Goal: Task Accomplishment & Management: Complete application form

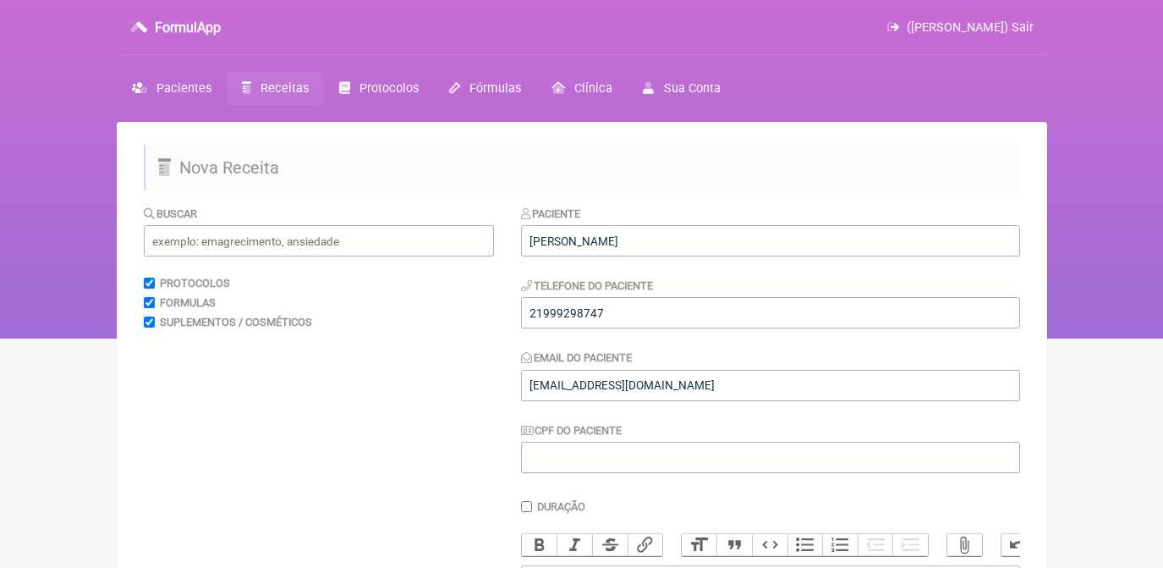
scroll to position [596, 0]
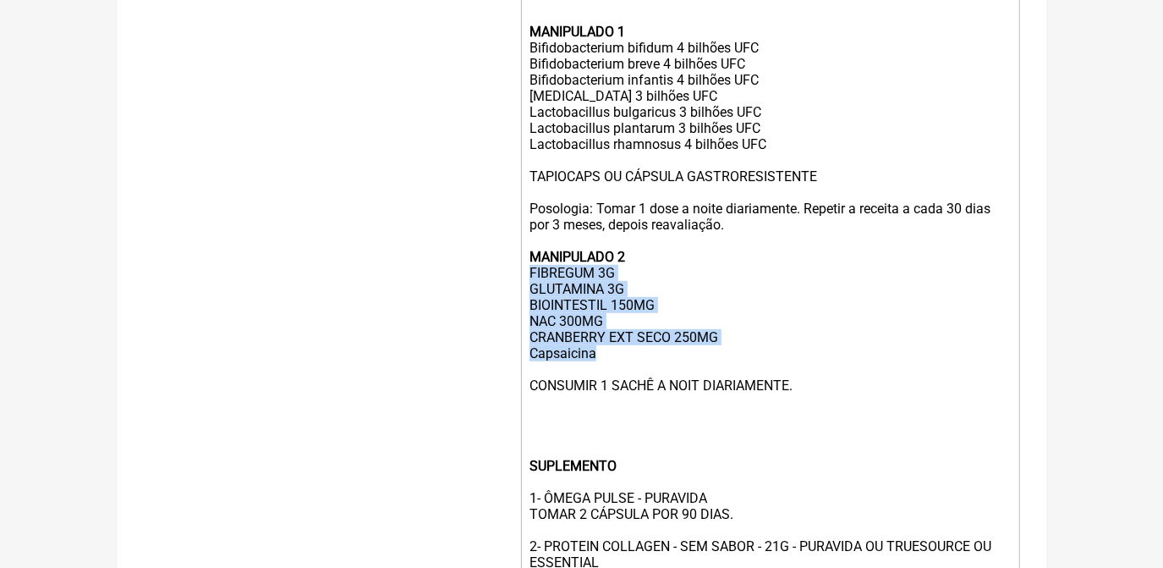
click at [612, 380] on div "USO ORAL MANIPULADO 1 Bifidobacterium bifidum 4 bilhões UFC Bifidobacterium bre…" at bounding box center [770, 304] width 480 height 659
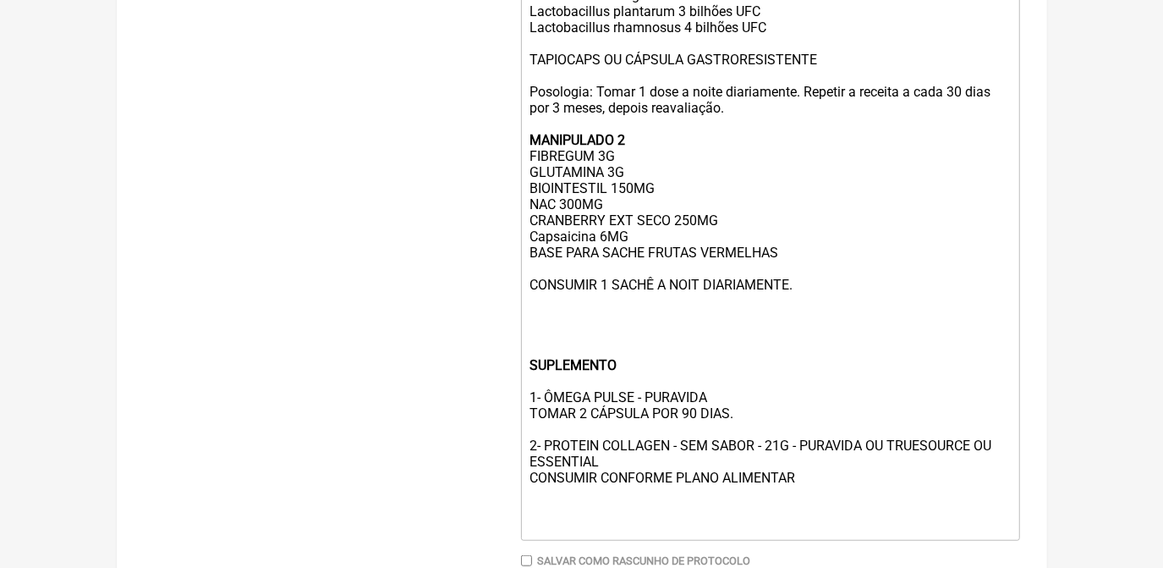
scroll to position [749, 0]
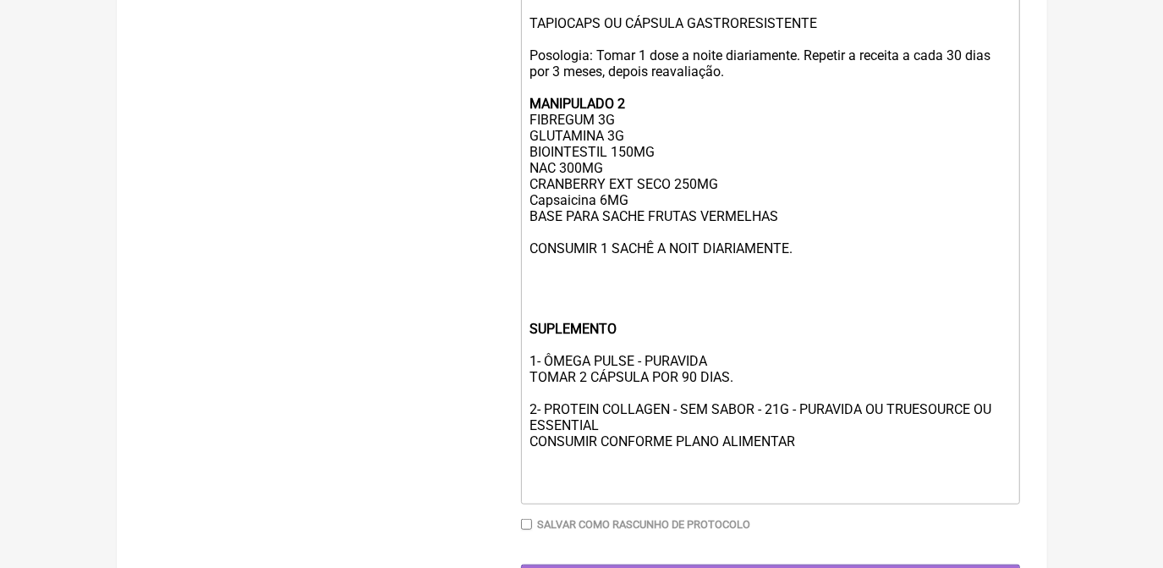
click at [801, 276] on div "USO ORAL MANIPULADO 1 Bifidobacterium bifidum 4 bilhões UFC Bifidobacterium bre…" at bounding box center [770, 159] width 480 height 675
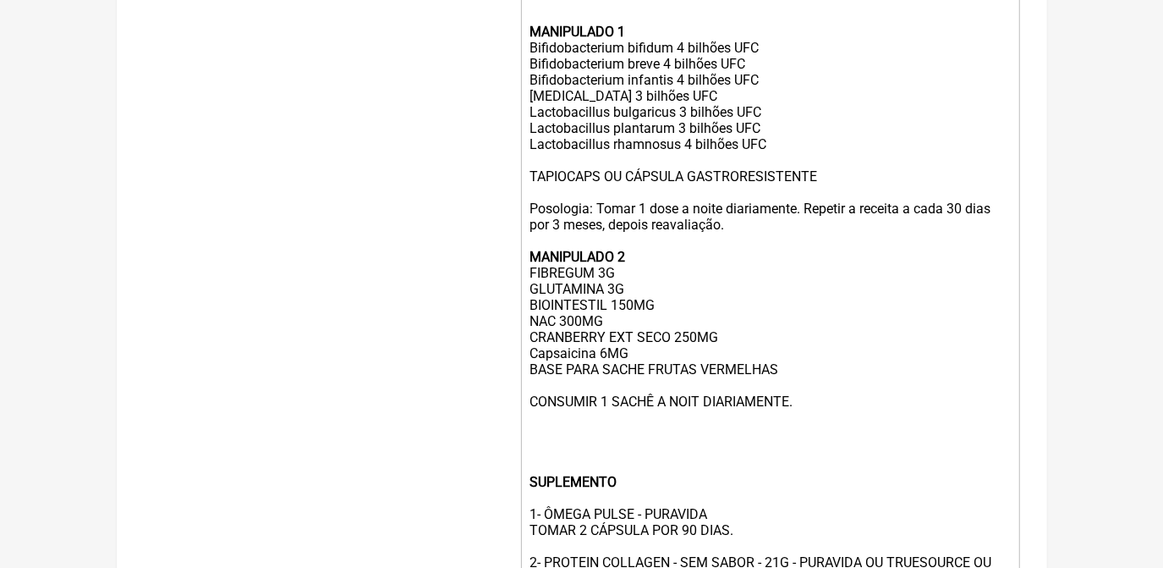
scroll to position [672, 0]
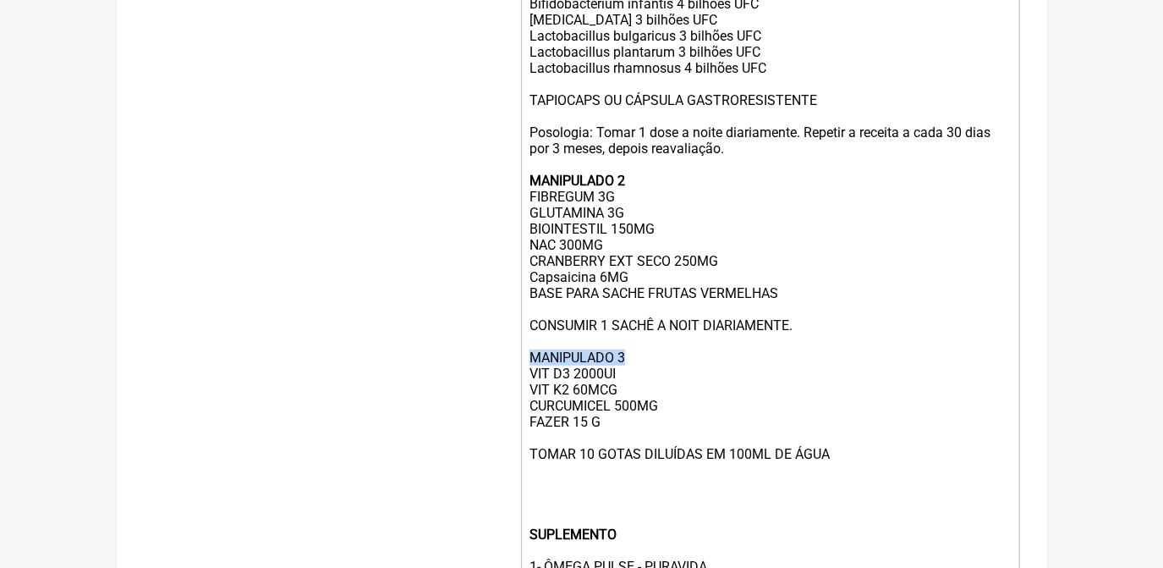
drag, startPoint x: 525, startPoint y: 382, endPoint x: 630, endPoint y: 384, distance: 104.9
click at [630, 384] on trix-editor "USO ORAL MANIPULADO 1 Bifidobacterium bifidum 4 bilhões UFC Bifidobacterium bre…" at bounding box center [770, 301] width 499 height 816
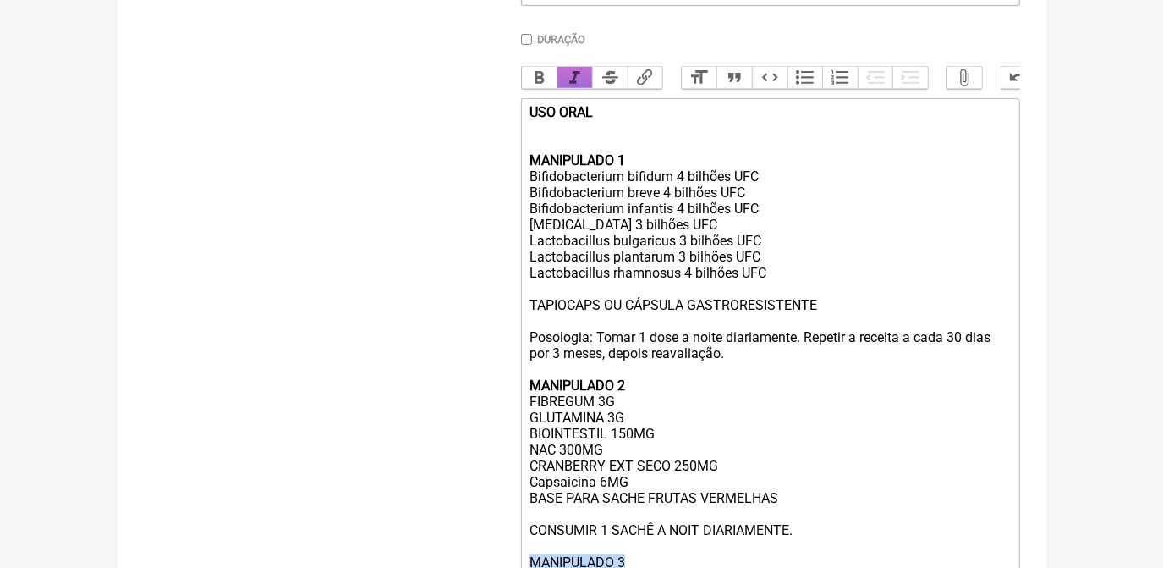
scroll to position [442, 0]
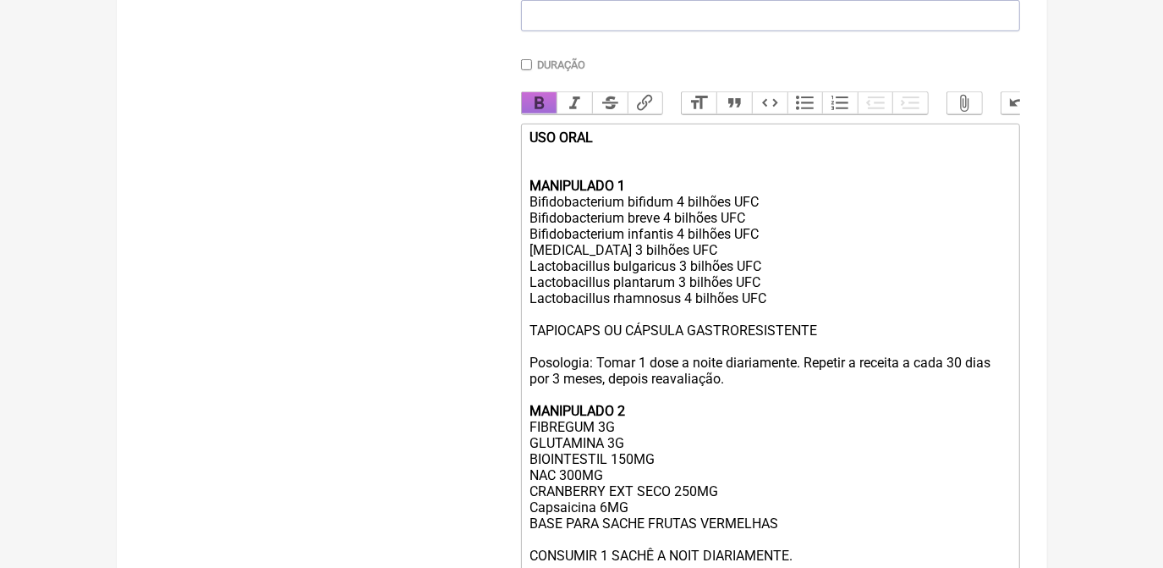
click at [540, 112] on button "Bold" at bounding box center [540, 103] width 36 height 22
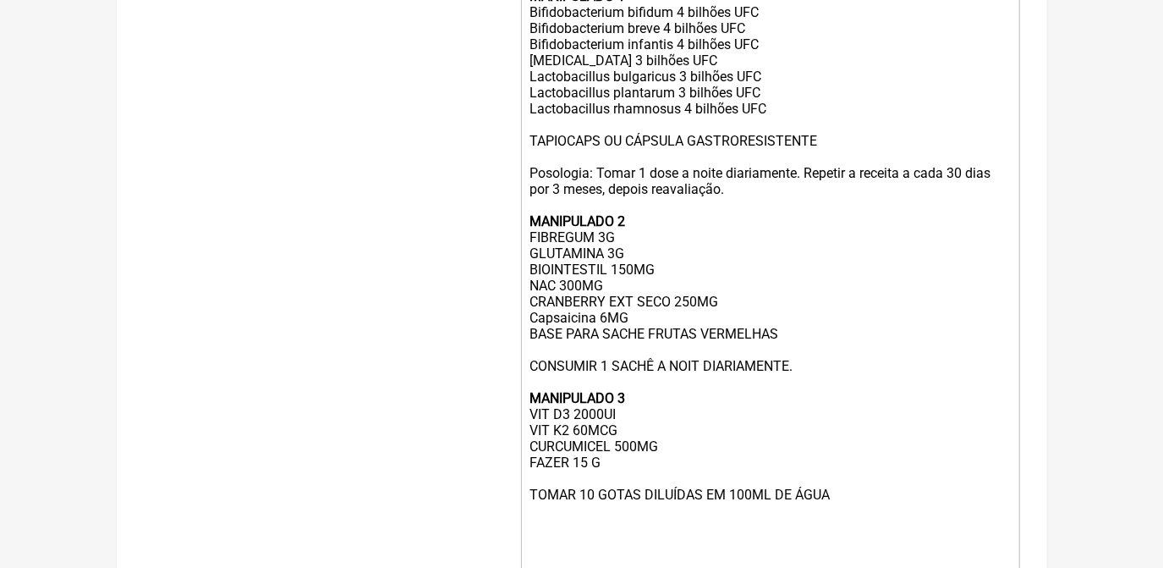
scroll to position [672, 0]
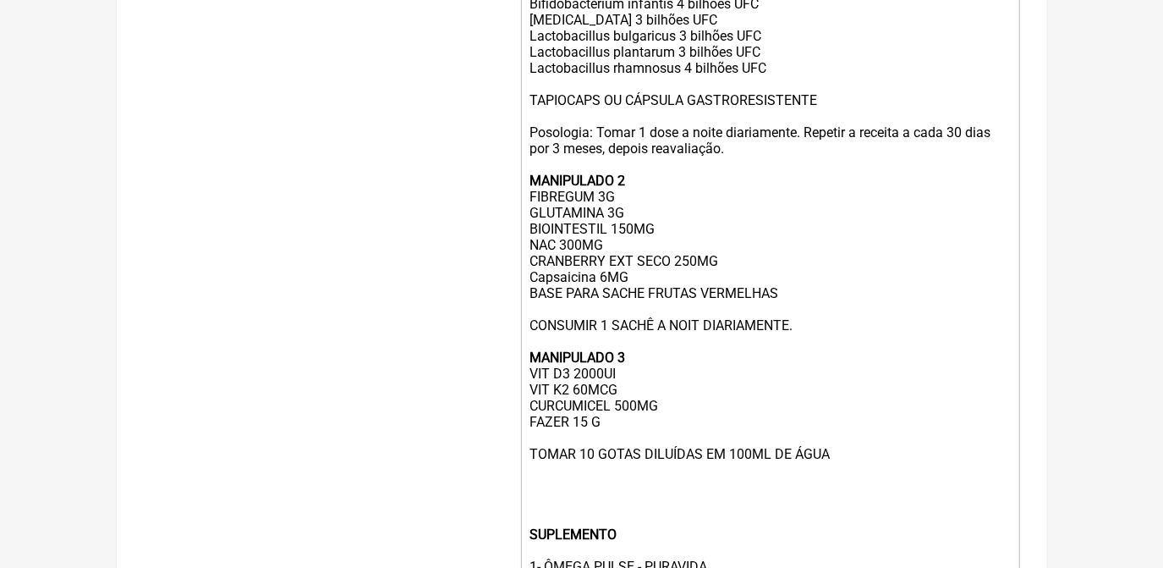
click at [838, 480] on div "USO ORAL MANIPULADO 1 Bifidobacterium bifidum 4 bilhões UFC Bifidobacterium bre…" at bounding box center [770, 301] width 480 height 804
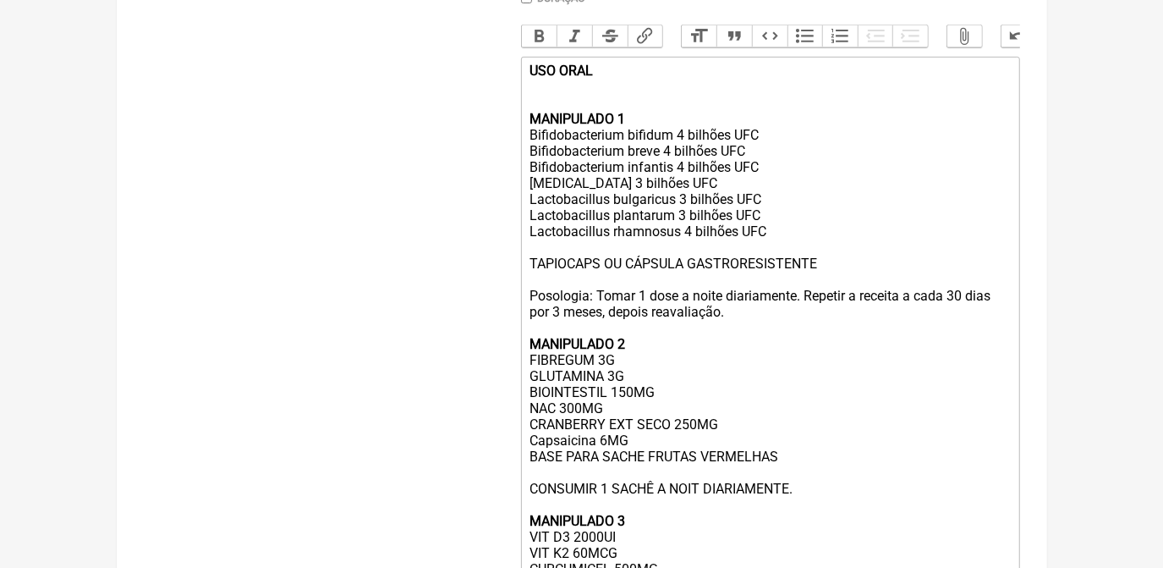
scroll to position [596, 0]
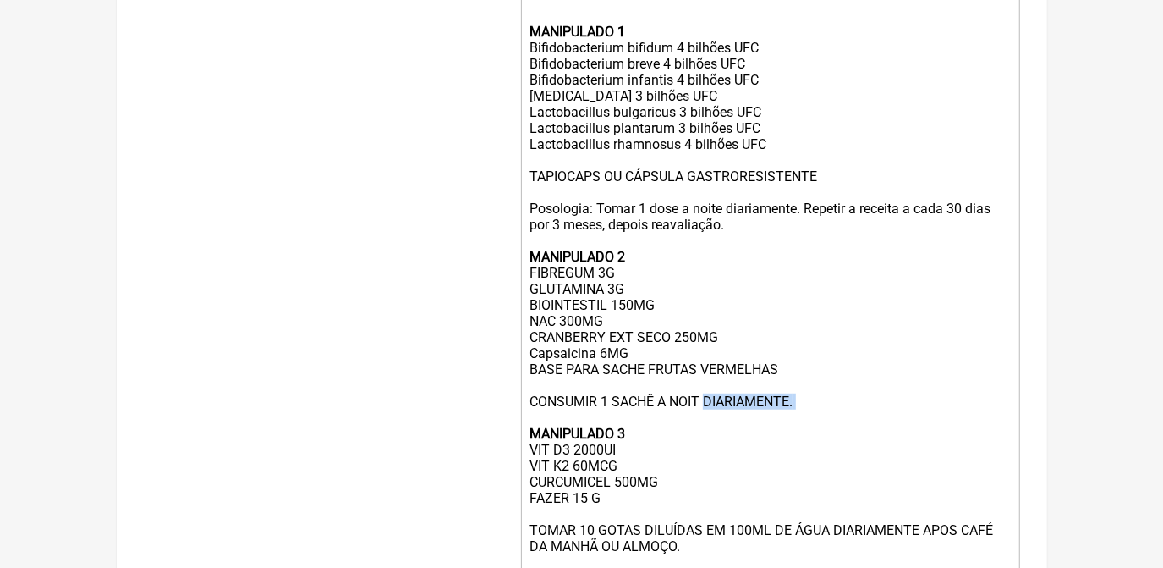
drag, startPoint x: 704, startPoint y: 430, endPoint x: 809, endPoint y: 443, distance: 105.8
click at [808, 443] on div "USO ORAL MANIPULADO 1 Bifidobacterium bifidum 4 bilhões UFC Bifidobacterium bre…" at bounding box center [770, 385] width 480 height 820
click at [532, 431] on div "USO ORAL MANIPULADO 1 Bifidobacterium bifidum 4 bilhões UFC Bifidobacterium bre…" at bounding box center [770, 385] width 480 height 820
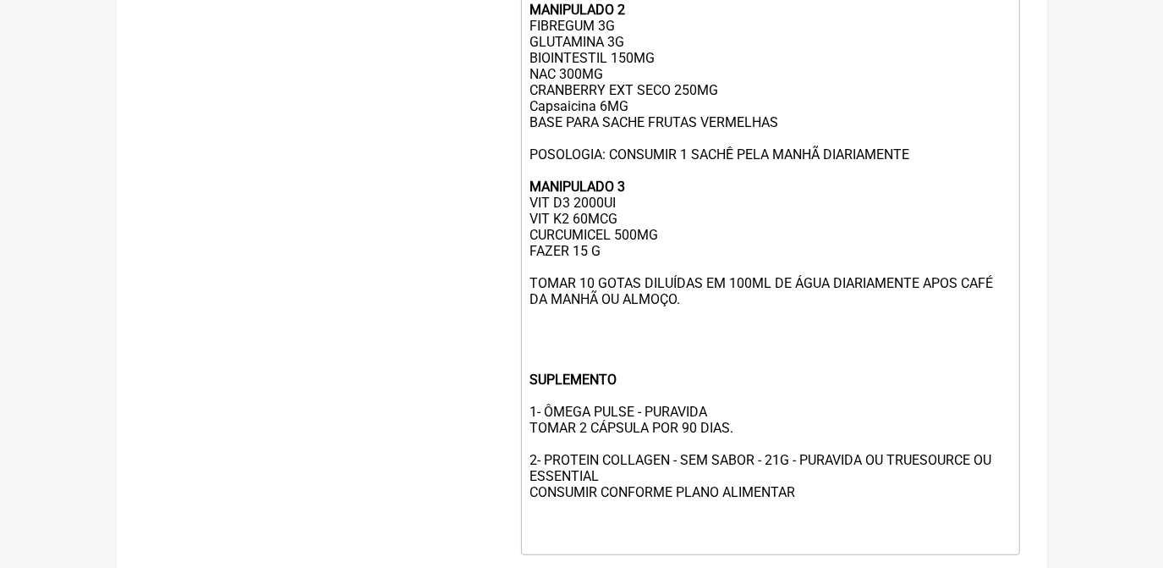
scroll to position [903, 0]
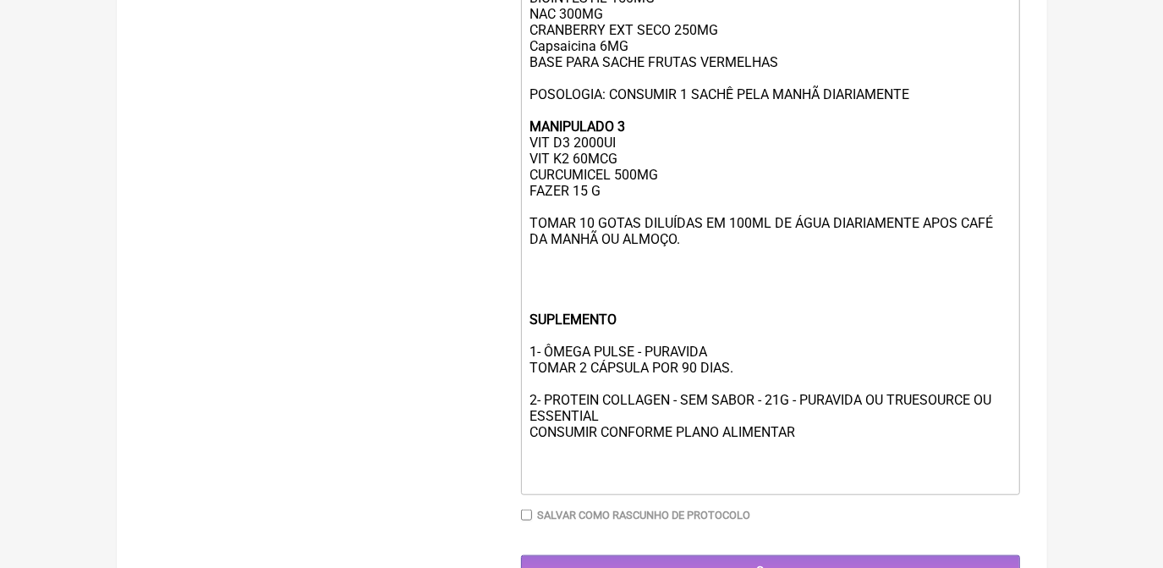
click at [529, 250] on trix-editor "USO ORAL MANIPULADO 1 Bifidobacterium bifidum 4 bilhões UFC Bifidobacterium bre…" at bounding box center [770, 78] width 499 height 832
type trix-editor "<div><strong>USO ORAL <br><br><br>MANIPULADO 1<br></strong>Bifidobacterium bifi…"
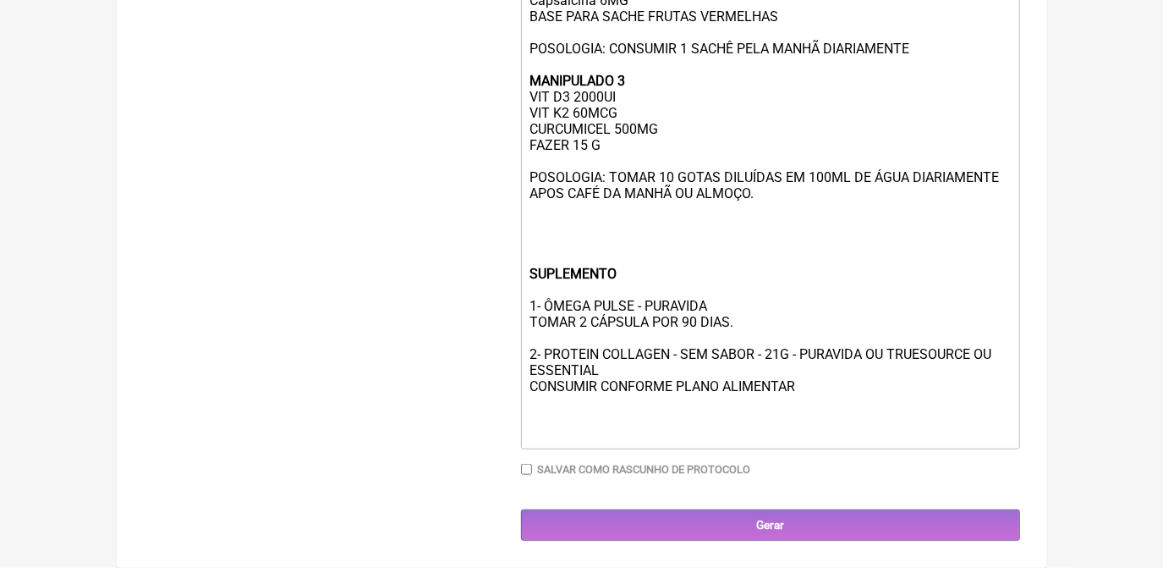
scroll to position [987, 0]
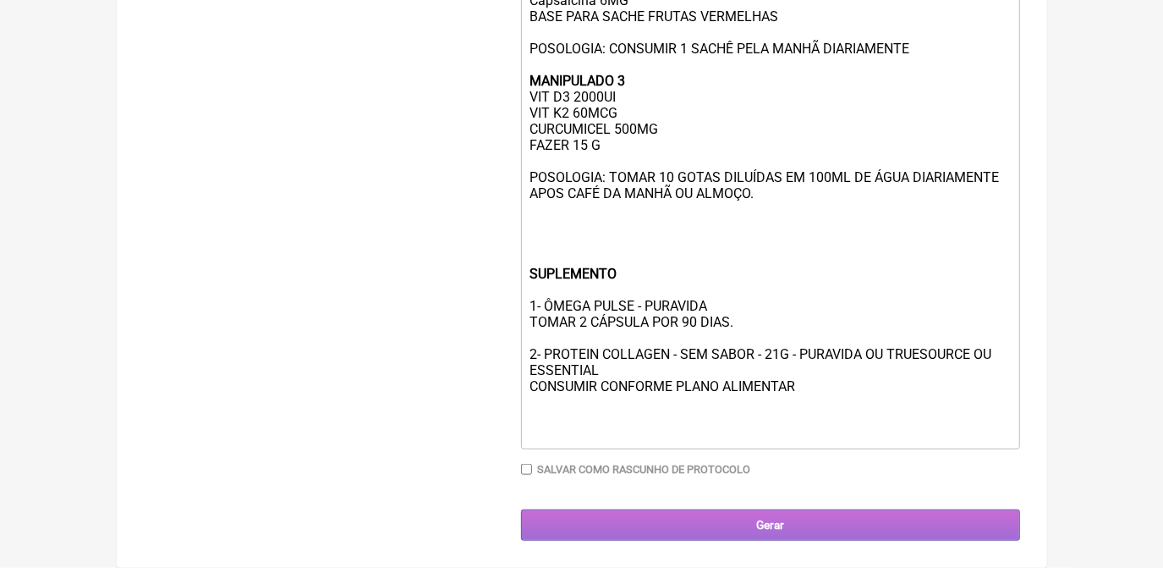
click at [779, 537] on input "Gerar" at bounding box center [770, 524] width 499 height 31
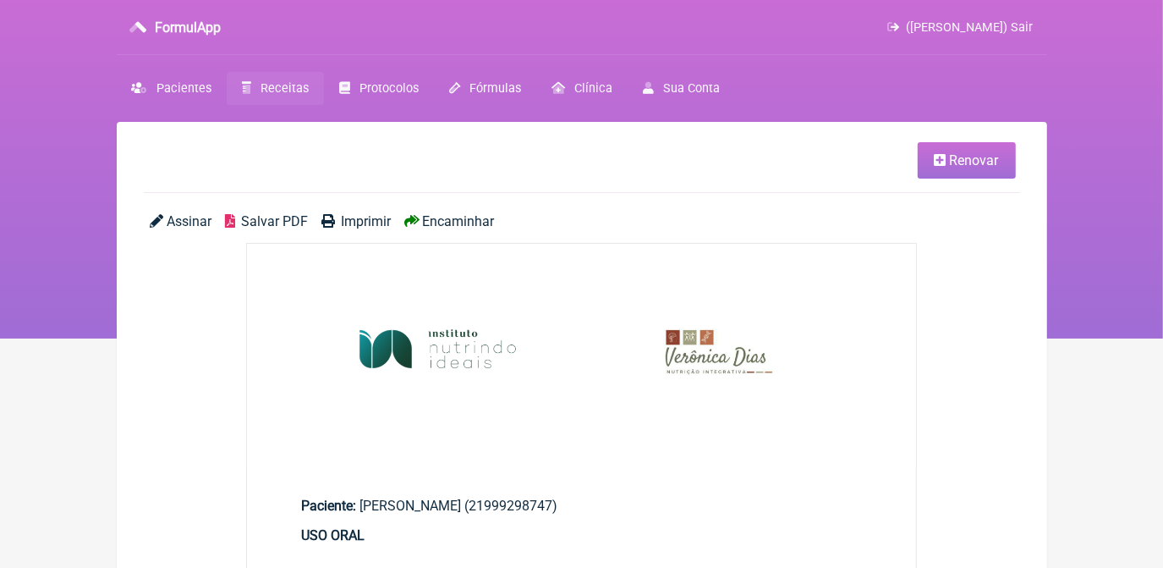
click at [274, 217] on span "Salvar PDF" at bounding box center [274, 221] width 67 height 16
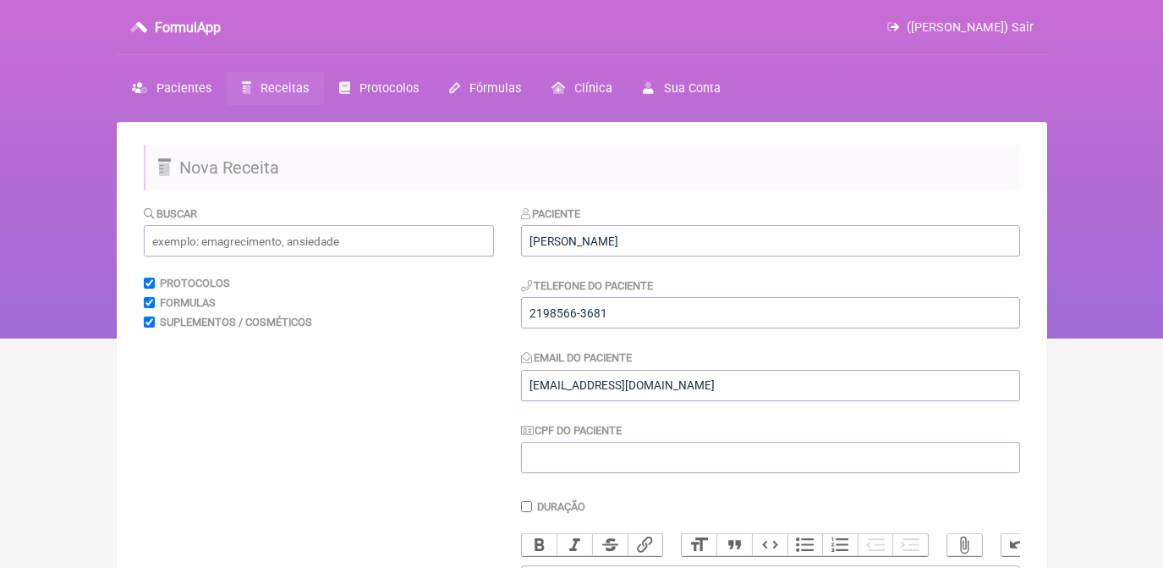
scroll to position [455, 0]
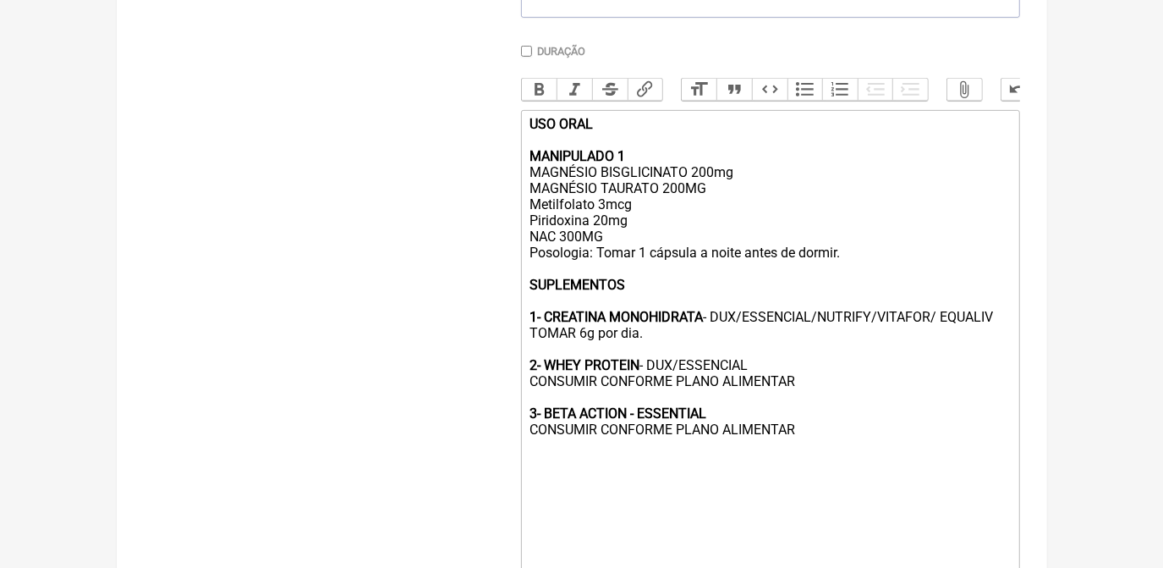
click at [649, 239] on div "USO ORAL MANIPULADO 1 MAGNÉSIO BISGLICINATO 200mg MAGNÉSIO TAURATO 200MG Metilf…" at bounding box center [770, 301] width 480 height 370
drag, startPoint x: 602, startPoint y: 452, endPoint x: 795, endPoint y: 452, distance: 192.9
click at [795, 452] on div "USO ORAL MANIPULADO 1 MAGNÉSIO BISGLICINATO 200mg MAGNÉSIO TAURATO 200MG Metilf…" at bounding box center [770, 301] width 480 height 370
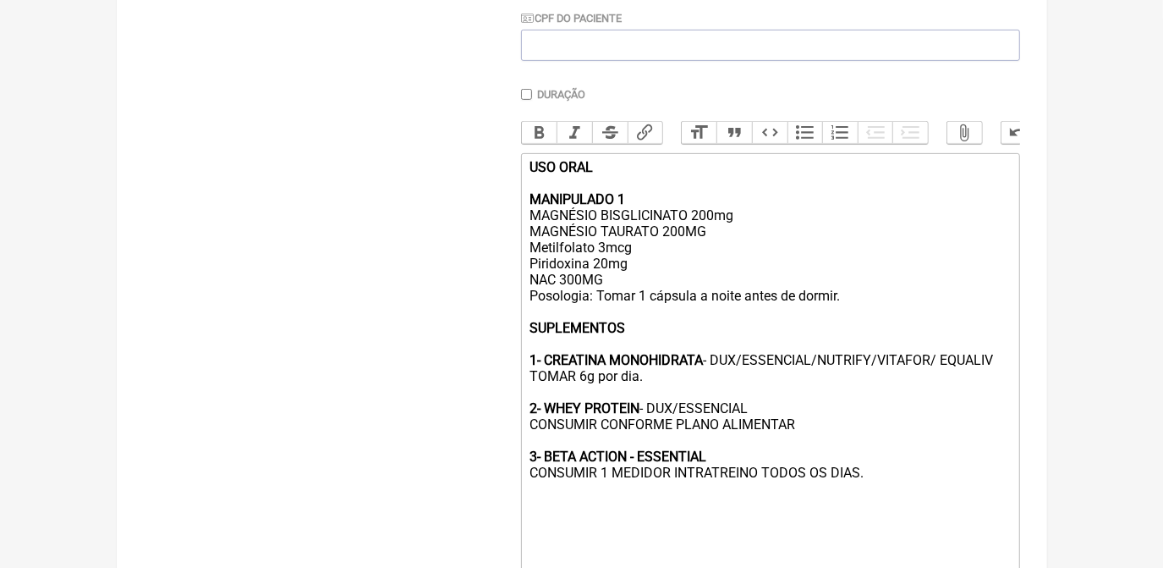
scroll to position [378, 0]
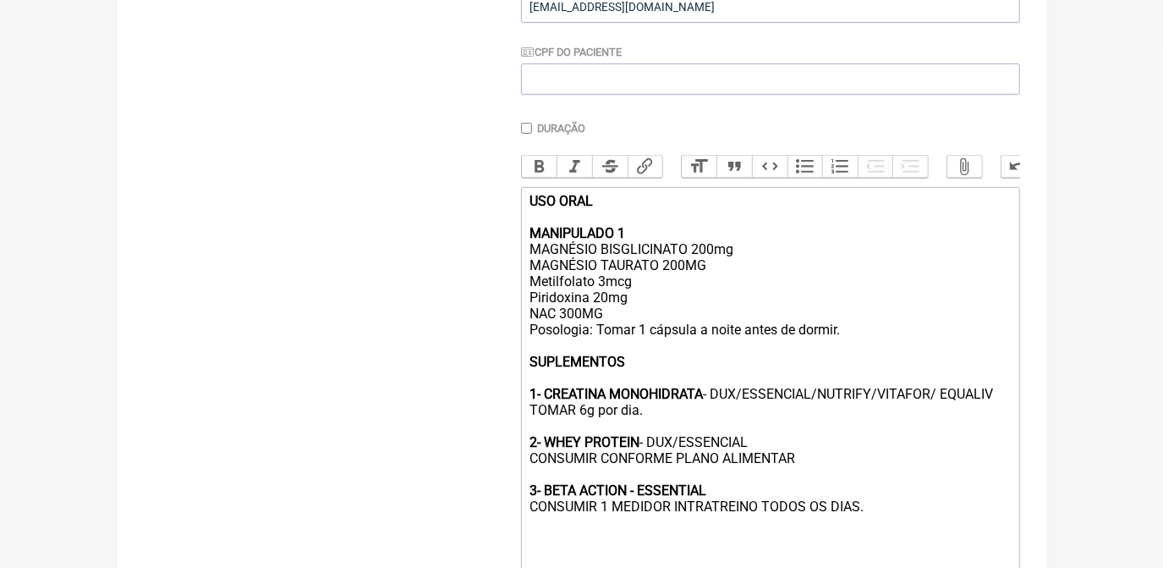
click at [629, 335] on div "USO ORAL MANIPULADO 1 MAGNÉSIO BISGLICINATO 200mg MAGNÉSIO TAURATO 200MG Metilf…" at bounding box center [770, 378] width 480 height 370
click at [618, 362] on div "USO ORAL MANIPULADO 1 MAGNÉSIO BISGLICINATO 200mg MAGNÉSIO TAURATO 200MG Metilf…" at bounding box center [770, 378] width 480 height 370
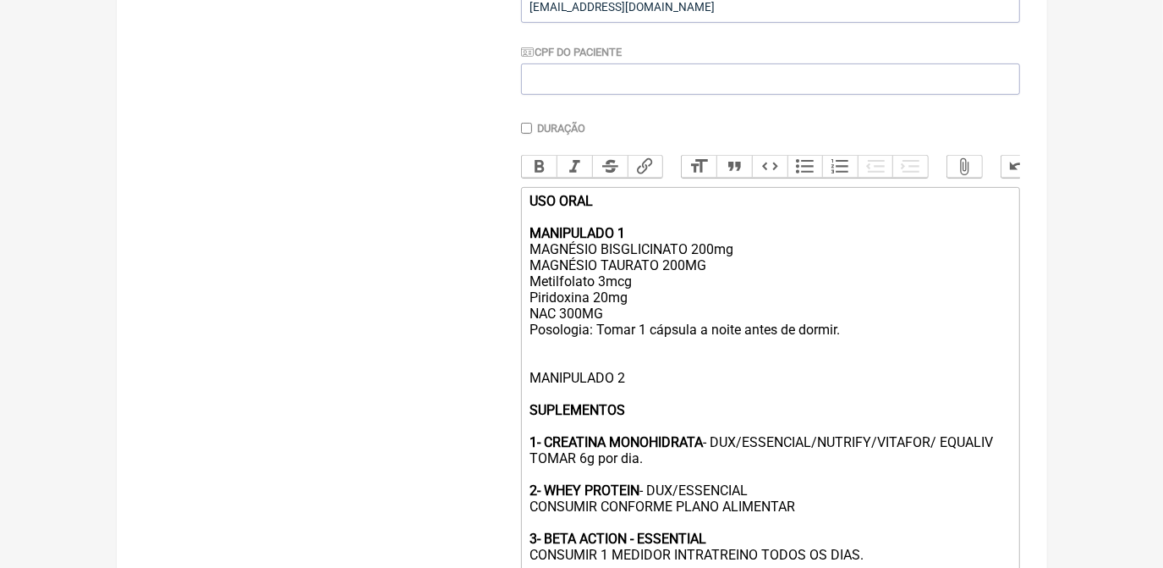
click at [720, 288] on div "USO ORAL MANIPULADO 1 MAGNÉSIO BISGLICINATO 200mg MAGNÉSIO TAURATO 200MG Metilf…" at bounding box center [770, 402] width 480 height 418
click at [722, 273] on div "USO ORAL MANIPULADO 1 MAGNÉSIO BISGLICINATO 200mg MAGNÉSIO TAURATO 200MG Metilf…" at bounding box center [770, 402] width 480 height 418
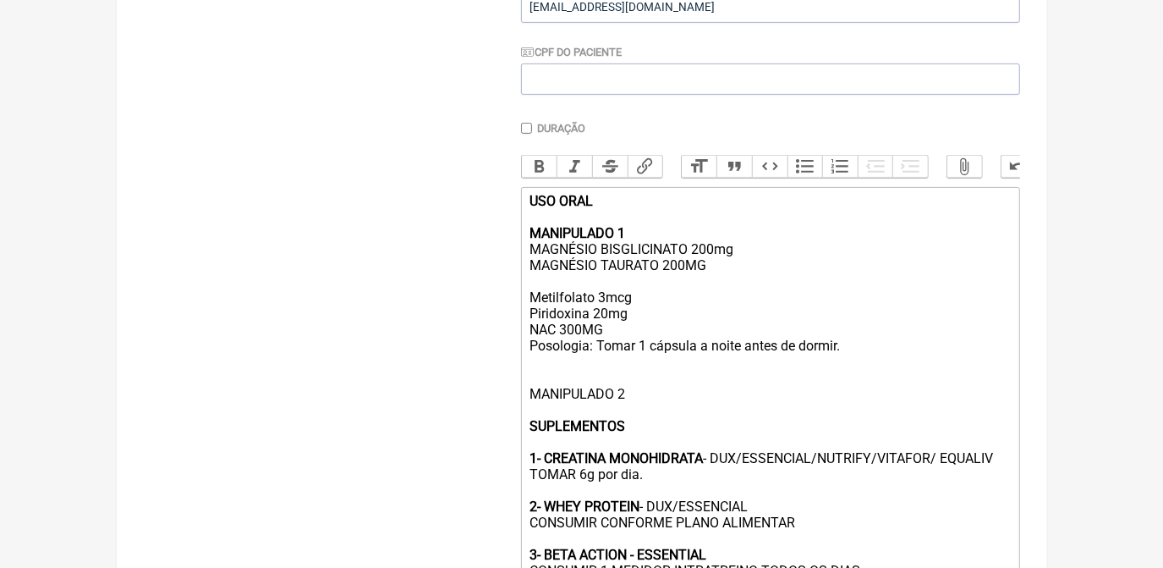
paste trix-editor "ARGININA 3G<br>ORNITINA 2G<br>GLICINA 3G<br>GLUTAMINA 5G<br>LISINA 1G"
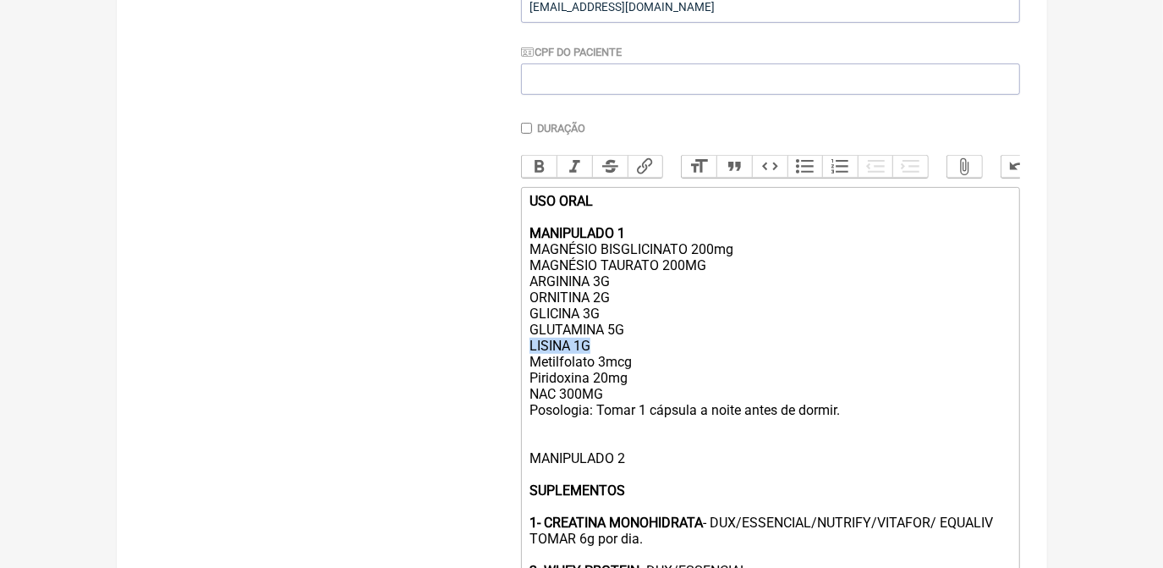
drag, startPoint x: 531, startPoint y: 366, endPoint x: 594, endPoint y: 371, distance: 62.7
click at [594, 371] on div "USO ORAL MANIPULADO 1 MAGNÉSIO BISGLICINATO 200mg MAGNÉSIO TAURATO 200MG ARGINI…" at bounding box center [770, 442] width 480 height 498
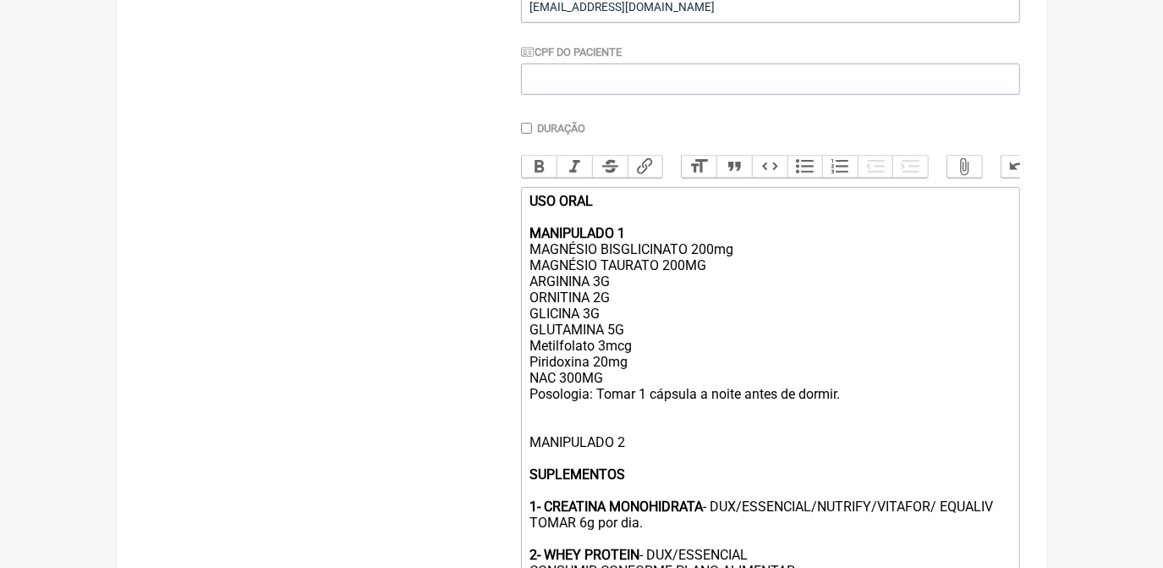
scroll to position [455, 0]
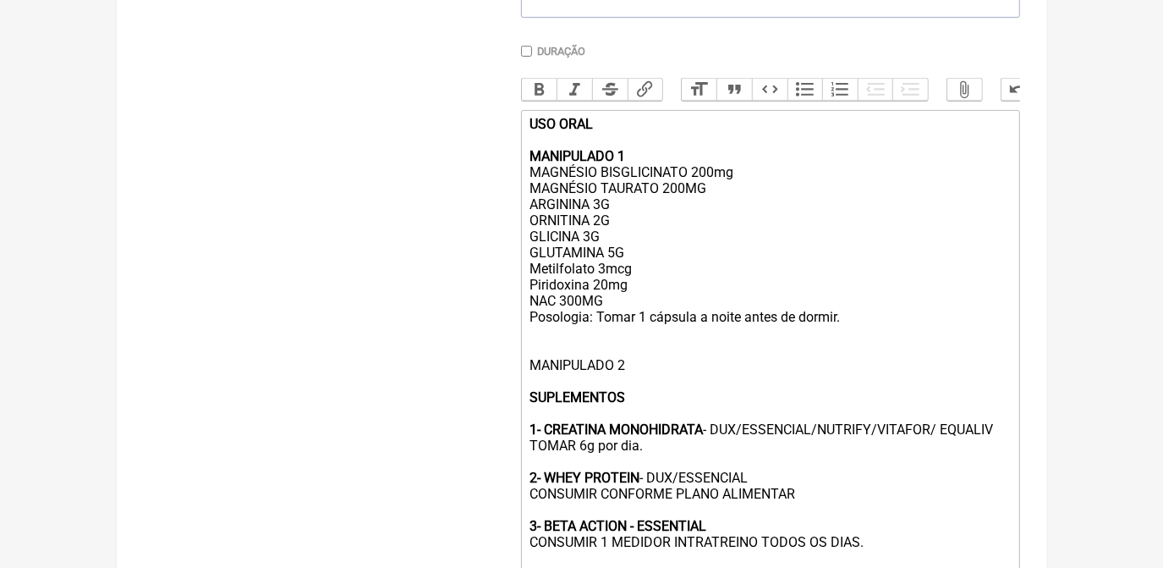
click at [605, 403] on div "USO ORAL MANIPULADO 1 MAGNÉSIO BISGLICINATO 200mg MAGNÉSIO TAURATO 200MG ARGINI…" at bounding box center [770, 357] width 480 height 482
click at [634, 320] on div "USO ORAL MANIPULADO 1 MAGNÉSIO BISGLICINATO 200mg MAGNÉSIO TAURATO 200MG ARGINI…" at bounding box center [770, 357] width 480 height 482
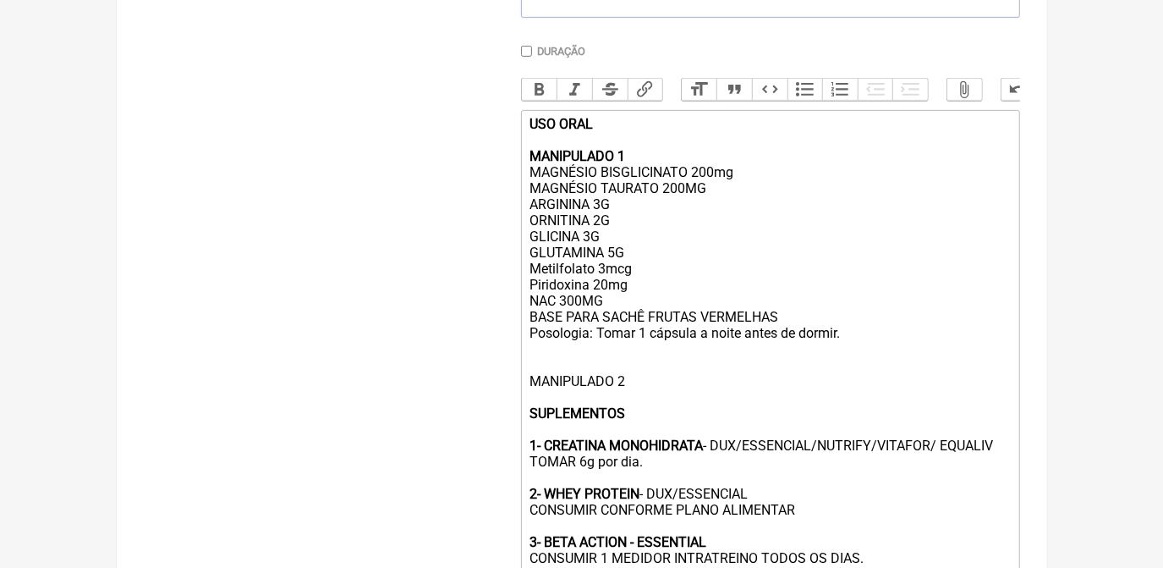
click at [634, 320] on div "USO ORAL MANIPULADO 1 MAGNÉSIO BISGLICINATO 200mg MAGNÉSIO TAURATO 200MG ARGINI…" at bounding box center [770, 365] width 480 height 498
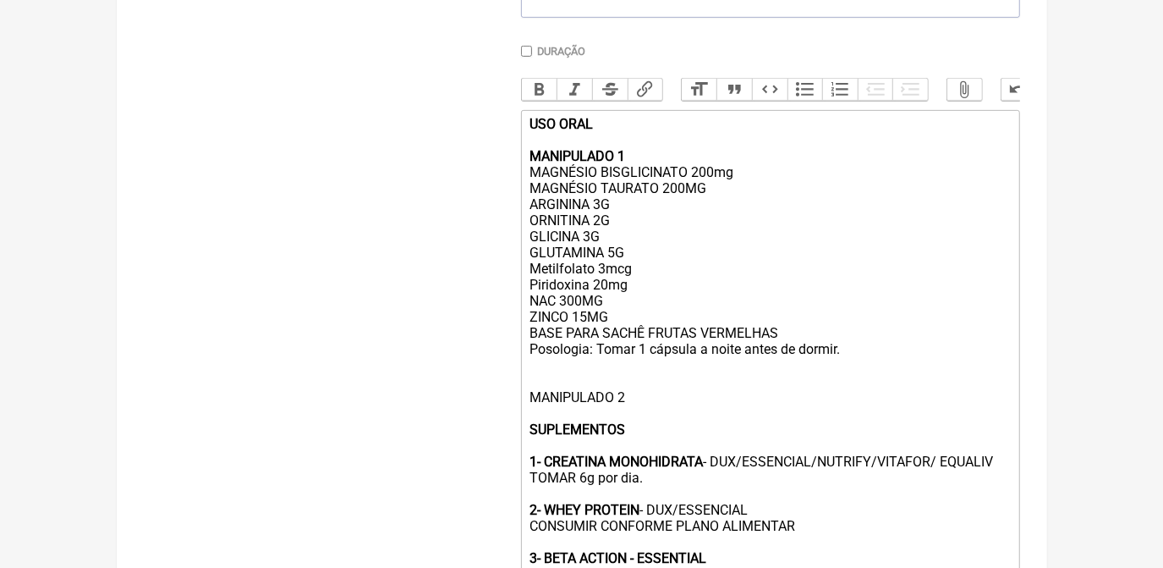
click at [630, 431] on div "USO ORAL MANIPULADO 1 MAGNÉSIO BISGLICINATO 200mg MAGNÉSIO TAURATO 200MG ARGINI…" at bounding box center [770, 373] width 480 height 514
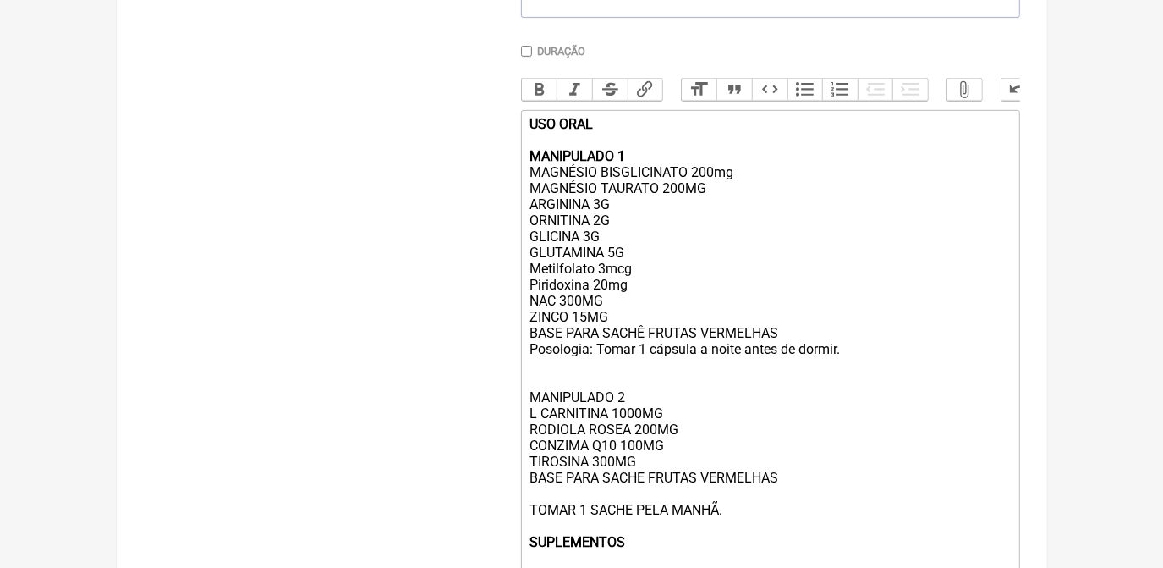
click at [732, 546] on div "USO ORAL MANIPULADO 1 MAGNÉSIO BISGLICINATO 200mg MAGNÉSIO TAURATO 200MG ARGINI…" at bounding box center [770, 429] width 480 height 627
click at [739, 542] on div "USO ORAL MANIPULADO 1 MAGNÉSIO BISGLICINATO 200mg MAGNÉSIO TAURATO 200MG ARGINI…" at bounding box center [770, 429] width 480 height 627
click at [865, 365] on div "USO ORAL MANIPULADO 1 MAGNÉSIO BISGLICINATO 200mg MAGNÉSIO TAURATO 200MG ARGINI…" at bounding box center [770, 429] width 480 height 627
click at [747, 531] on div "USO ORAL MANIPULADO 1 MAGNÉSIO BISGLICINATO 200mg MAGNÉSIO TAURATO 200MG ARGINI…" at bounding box center [770, 429] width 480 height 627
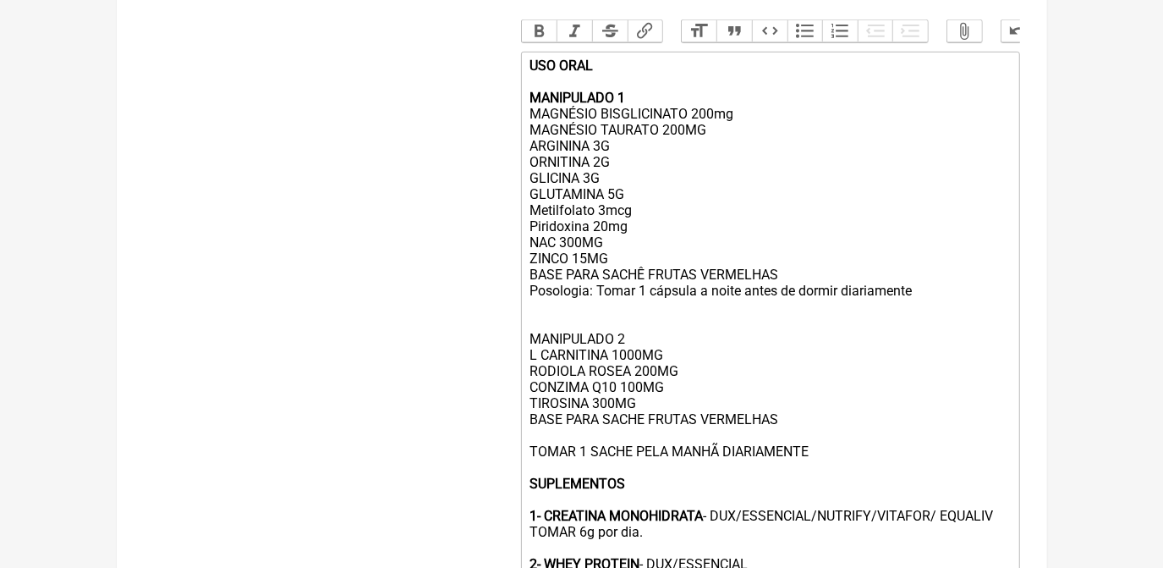
scroll to position [532, 0]
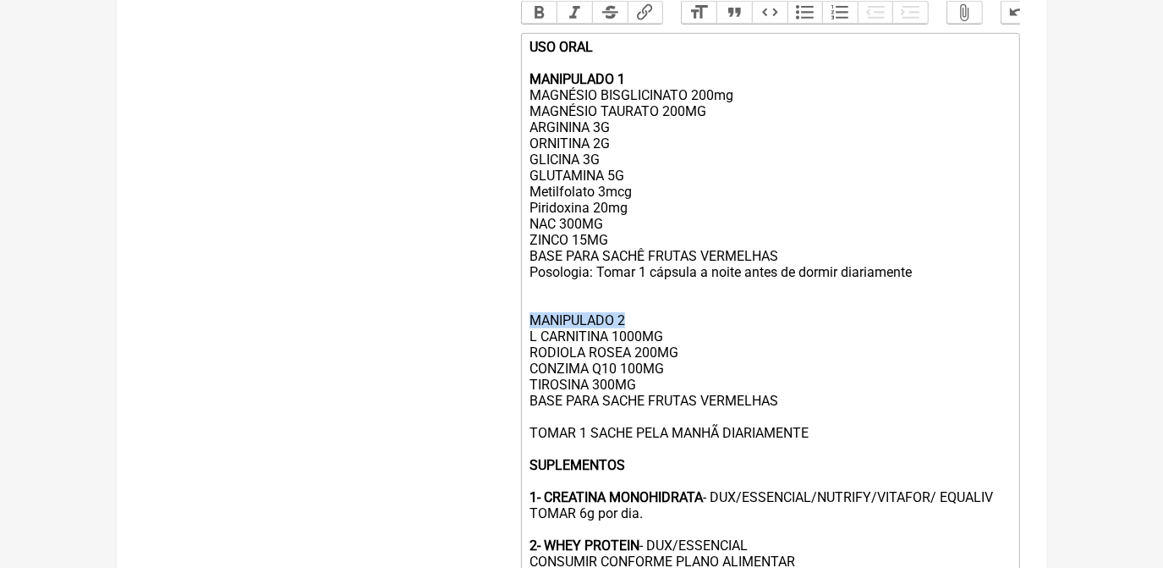
drag, startPoint x: 530, startPoint y: 343, endPoint x: 637, endPoint y: 343, distance: 107.4
click at [637, 343] on div "USO ORAL MANIPULADO 1 MAGNÉSIO BISGLICINATO 200mg MAGNÉSIO TAURATO 200MG ARGINI…" at bounding box center [770, 352] width 480 height 627
click at [550, 13] on button "Bold" at bounding box center [540, 13] width 36 height 22
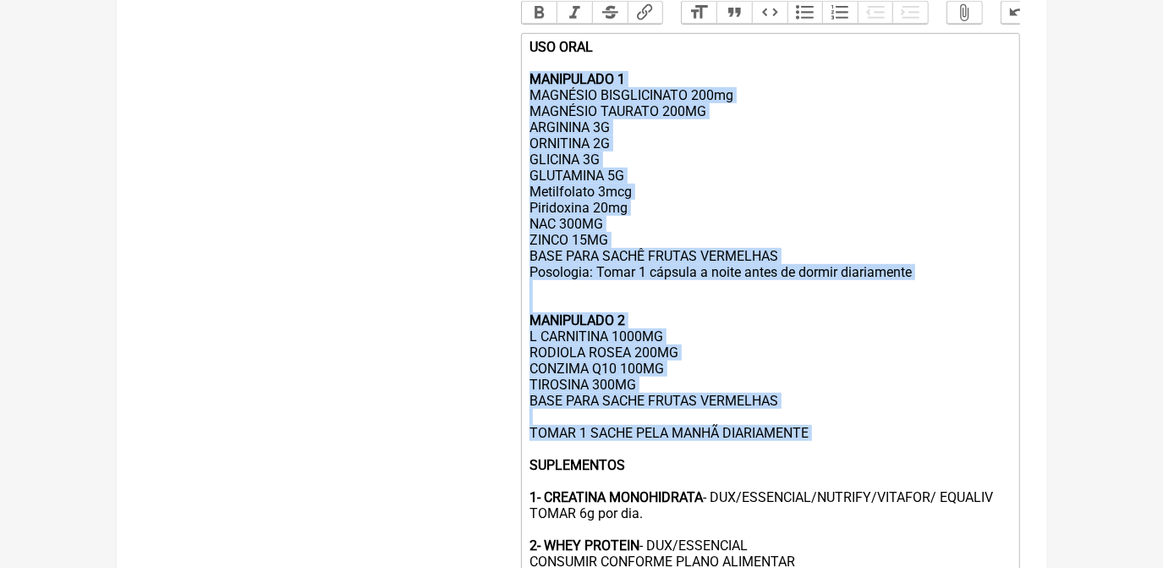
drag, startPoint x: 526, startPoint y: 91, endPoint x: 830, endPoint y: 469, distance: 485.0
click at [830, 469] on trix-editor "USO ORAL MANIPULADO 1 MAGNÉSIO BISGLICINATO 200mg MAGNÉSIO TAURATO 200MG ARGINI…" at bounding box center [770, 394] width 499 height 723
copy div "MANIPULADO 1 MAGNÉSIO BISGLICINATO 200mg MAGNÉSIO TAURATO 200MG ARGININA 3G ORN…"
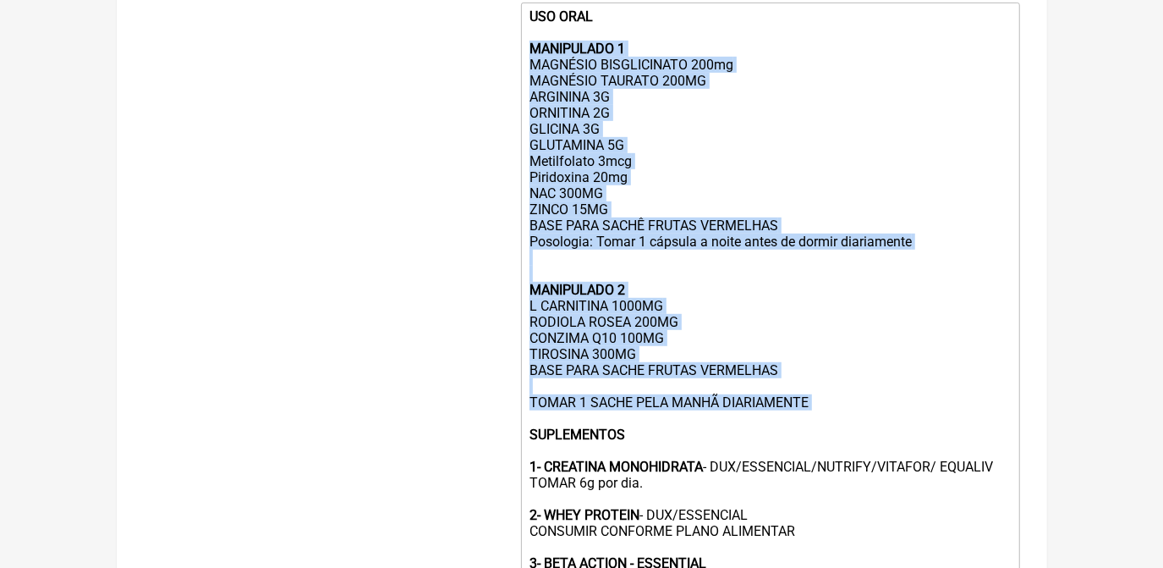
scroll to position [609, 0]
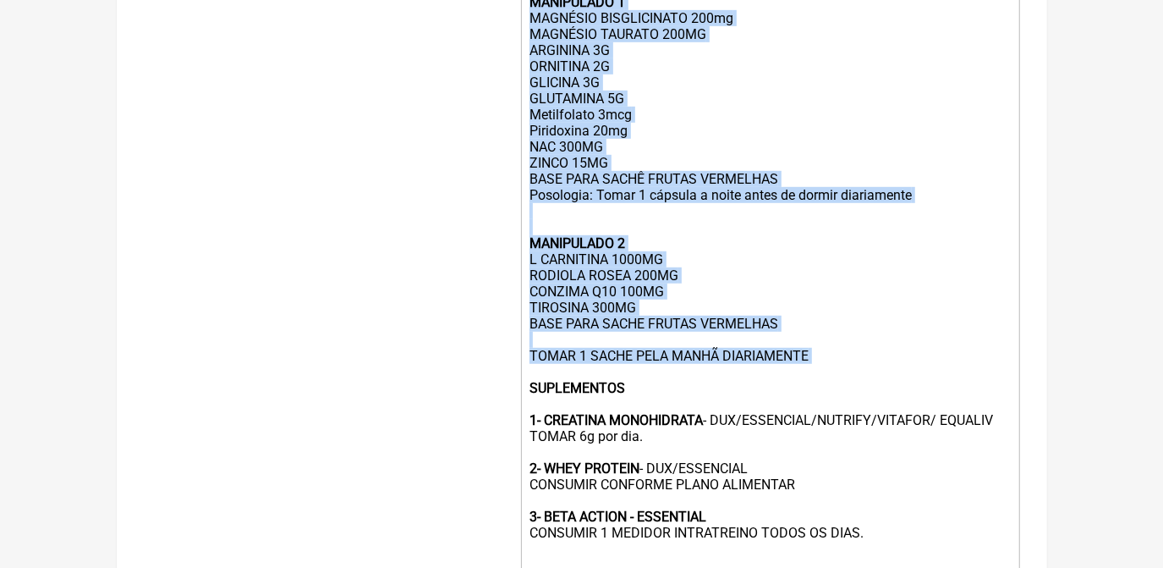
drag, startPoint x: 746, startPoint y: 258, endPoint x: 684, endPoint y: 224, distance: 71.2
click at [744, 258] on div "USO ORAL MANIPULADO 1 MAGNÉSIO BISGLICINATO 200mg MAGNÉSIO TAURATO 200MG ARGINI…" at bounding box center [770, 275] width 480 height 627
click at [640, 93] on div "USO ORAL MANIPULADO 1 MAGNÉSIO BISGLICINATO 200mg MAGNÉSIO TAURATO 200MG ARGINI…" at bounding box center [770, 275] width 480 height 627
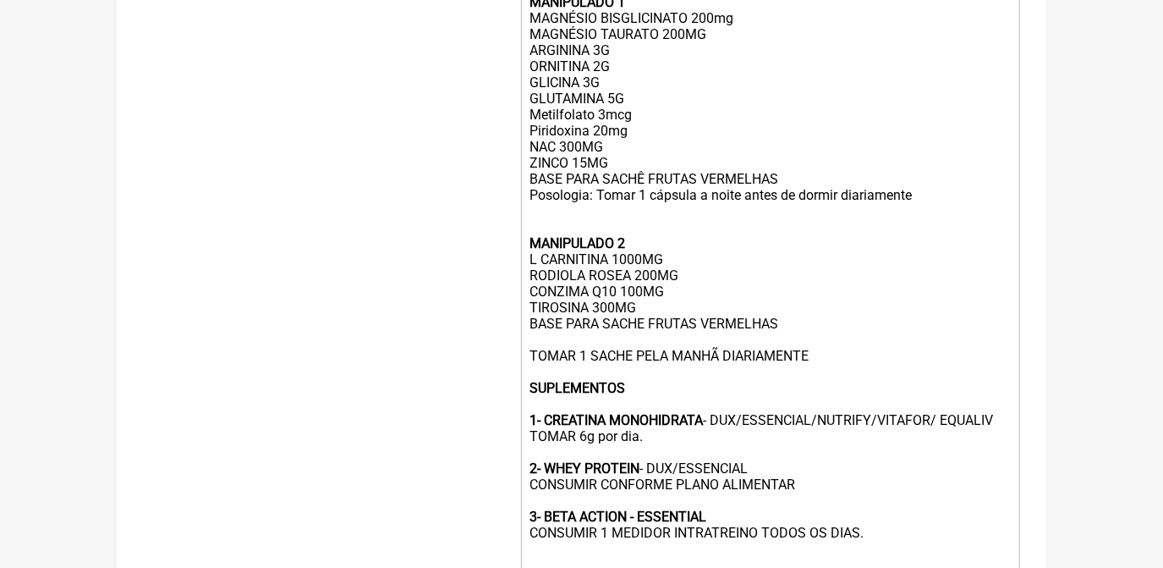
click at [616, 116] on div "USO ORAL MANIPULADO 1 MAGNÉSIO BISGLICINATO 200mg MAGNÉSIO TAURATO 200MG ARGINI…" at bounding box center [770, 275] width 480 height 627
click at [605, 139] on div "USO ORAL MANIPULADO 1 MAGNÉSIO BISGLICINATO 200mg MAGNÉSIO TAURATO 200MG ARGINI…" at bounding box center [770, 275] width 480 height 627
drag, startPoint x: 596, startPoint y: 145, endPoint x: 607, endPoint y: 148, distance: 10.5
click at [607, 148] on div "USO ORAL MANIPULADO 1 MAGNÉSIO BISGLICINATO 200mg MAGNÉSIO TAURATO 200MG ARGINI…" at bounding box center [770, 275] width 480 height 627
click at [956, 211] on div "USO ORAL MANIPULADO 1 MAGNÉSIO BISGLICINATO 200mg MAGNÉSIO TAURATO 200MG ARGINI…" at bounding box center [770, 275] width 480 height 627
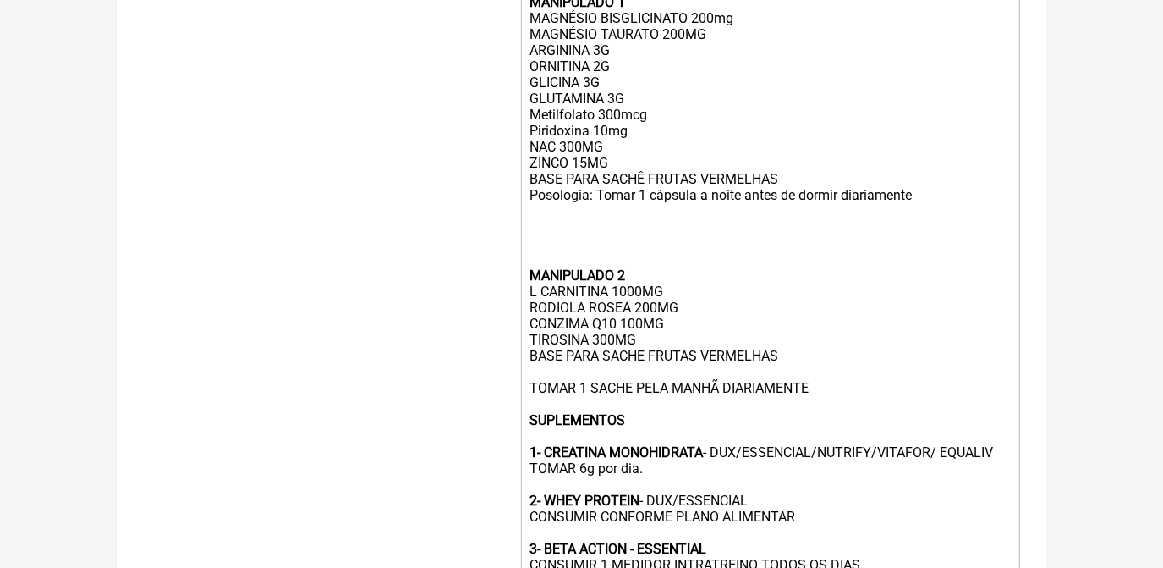
click at [938, 220] on div "USO ORAL MANIPULADO 1 MAGNÉSIO BISGLICINATO 200mg MAGNÉSIO TAURATO 200MG ARGINI…" at bounding box center [770, 291] width 480 height 659
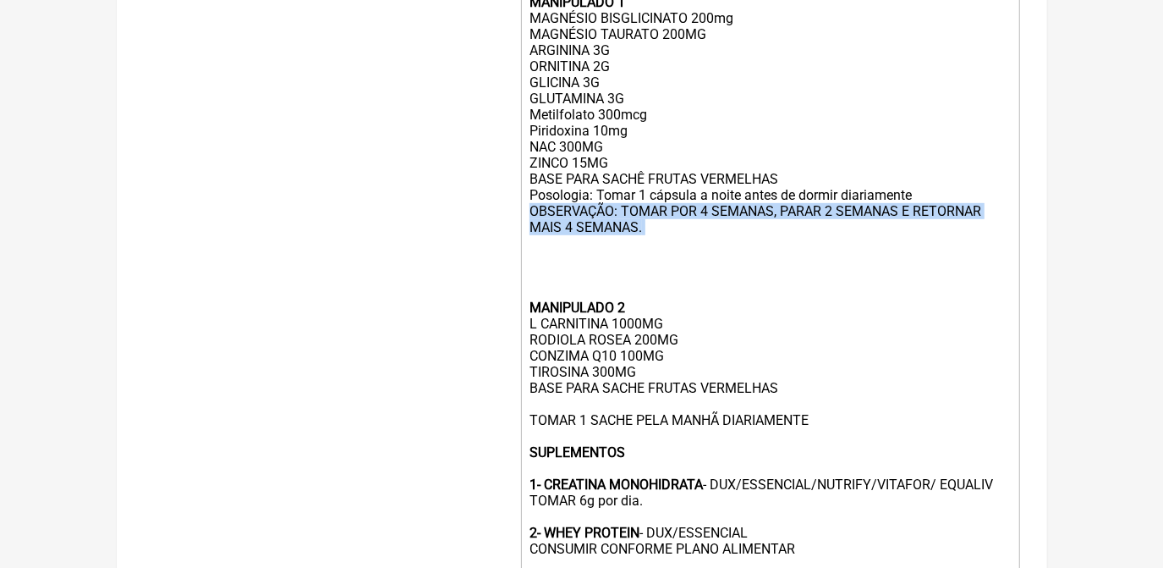
drag, startPoint x: 530, startPoint y: 233, endPoint x: 645, endPoint y: 261, distance: 117.4
click at [645, 261] on div "USO ORAL MANIPULADO 1 MAGNÉSIO BISGLICINATO 200mg MAGNÉSIO TAURATO 200MG ARGINI…" at bounding box center [770, 307] width 480 height 691
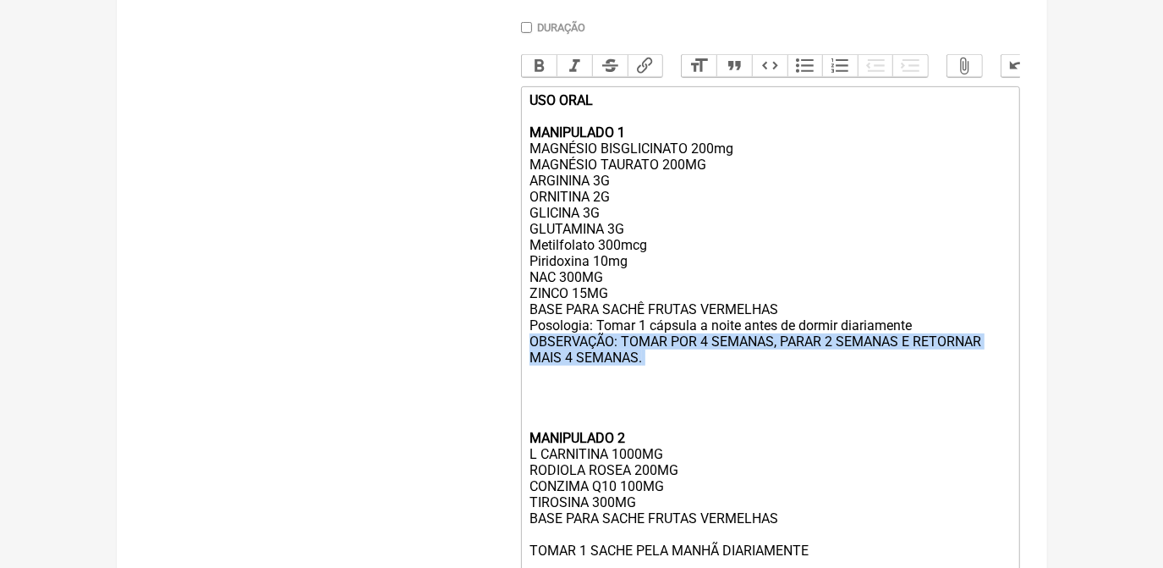
scroll to position [455, 0]
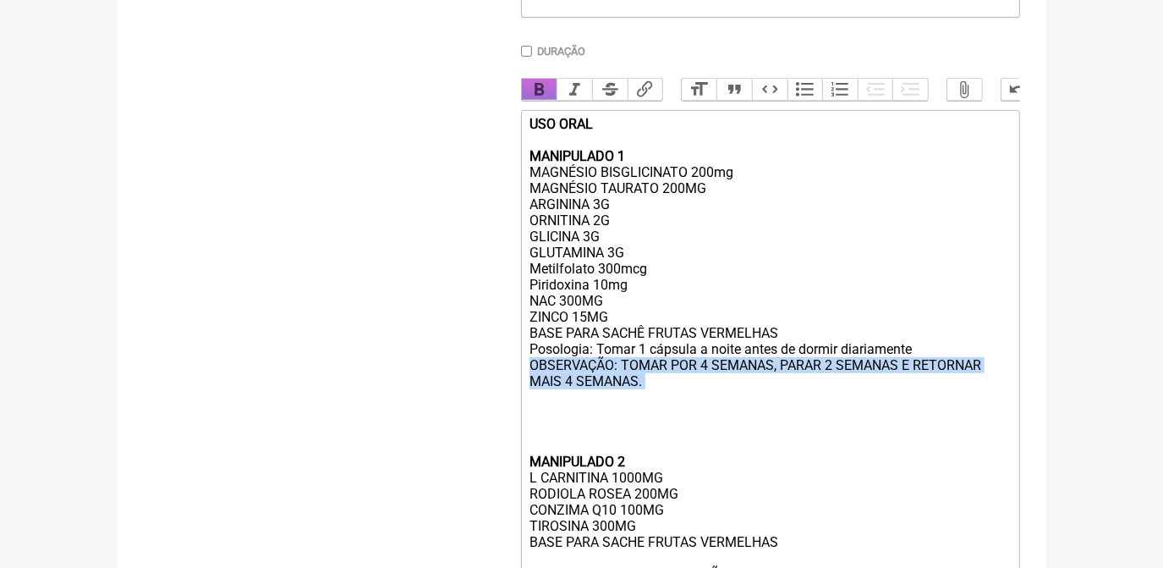
click at [543, 82] on button "Bold" at bounding box center [540, 90] width 36 height 22
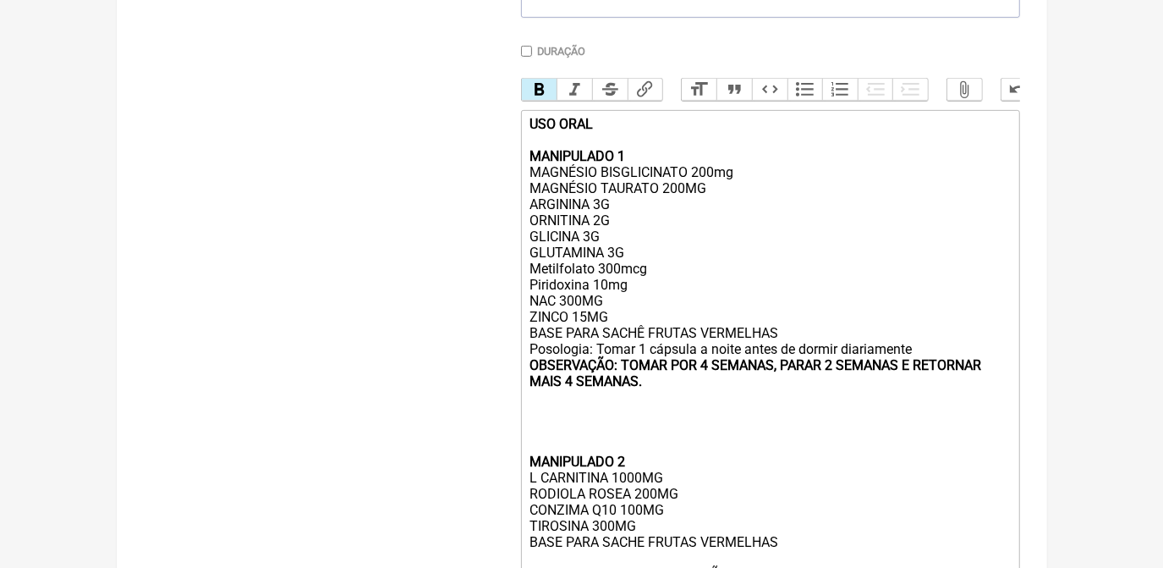
click at [633, 435] on div "USO ORAL MANIPULADO 1 MAGNÉSIO BISGLICINATO 200mg MAGNÉSIO TAURATO 200MG ARGINI…" at bounding box center [770, 461] width 480 height 691
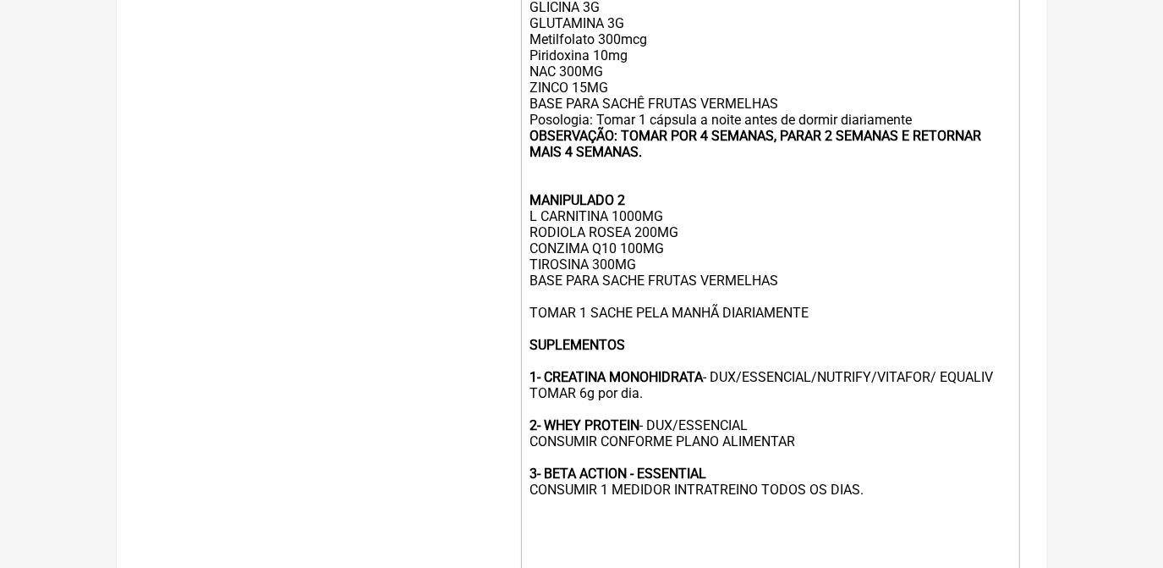
scroll to position [685, 0]
click at [533, 339] on div "USO ORAL MANIPULADO 1 MAGNÉSIO BISGLICINATO 200mg MAGNÉSIO TAURATO 200MG ARGINI…" at bounding box center [770, 215] width 480 height 659
type trix-editor "<div><strong>USO ORAL<br><br>MANIPULADO 1<br></strong>MAGNÉSIO BISGLICINATO 200…"
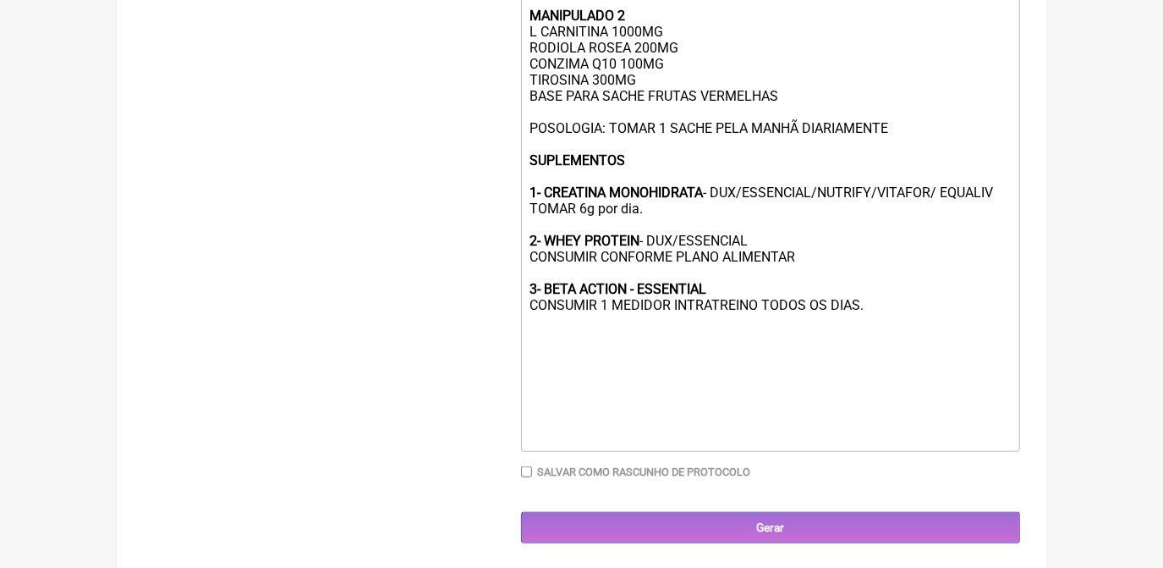
scroll to position [908, 0]
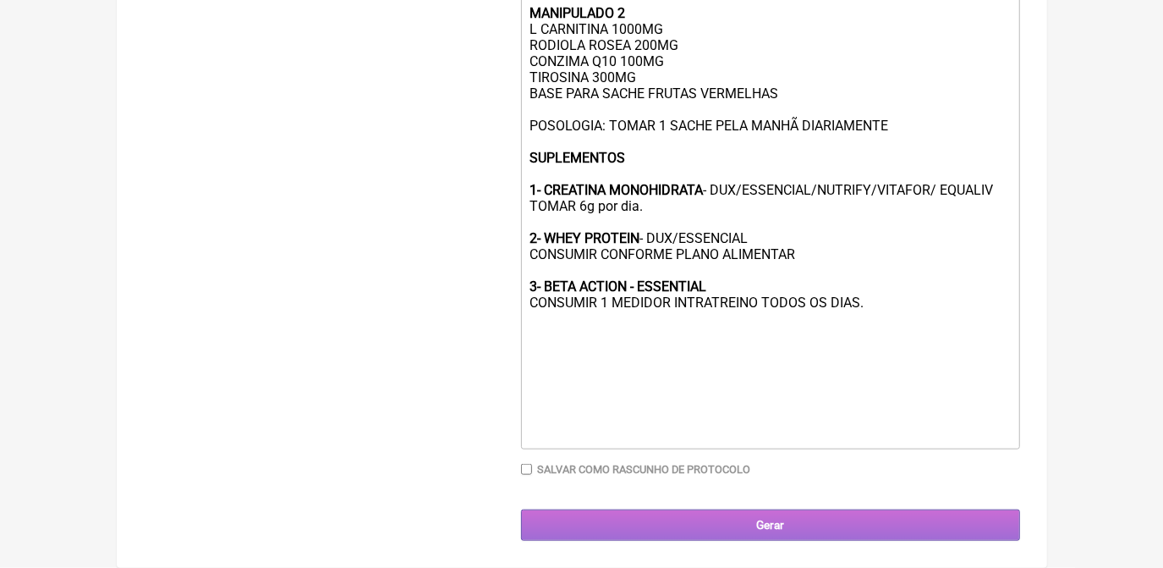
click at [812, 518] on input "Gerar" at bounding box center [770, 524] width 499 height 31
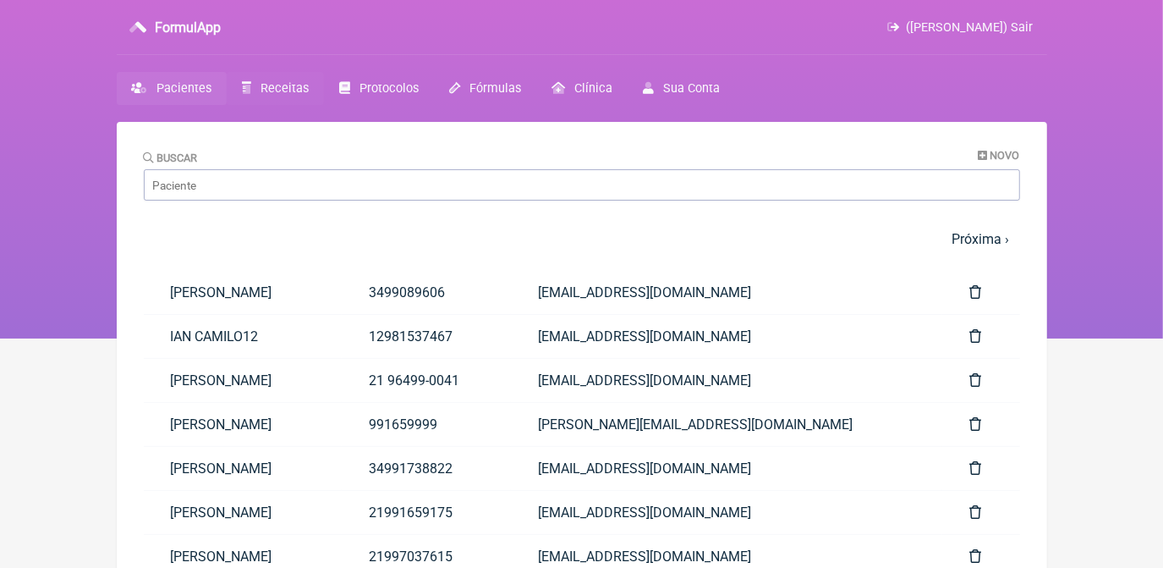
click at [271, 79] on link "Receitas" at bounding box center [275, 88] width 97 height 33
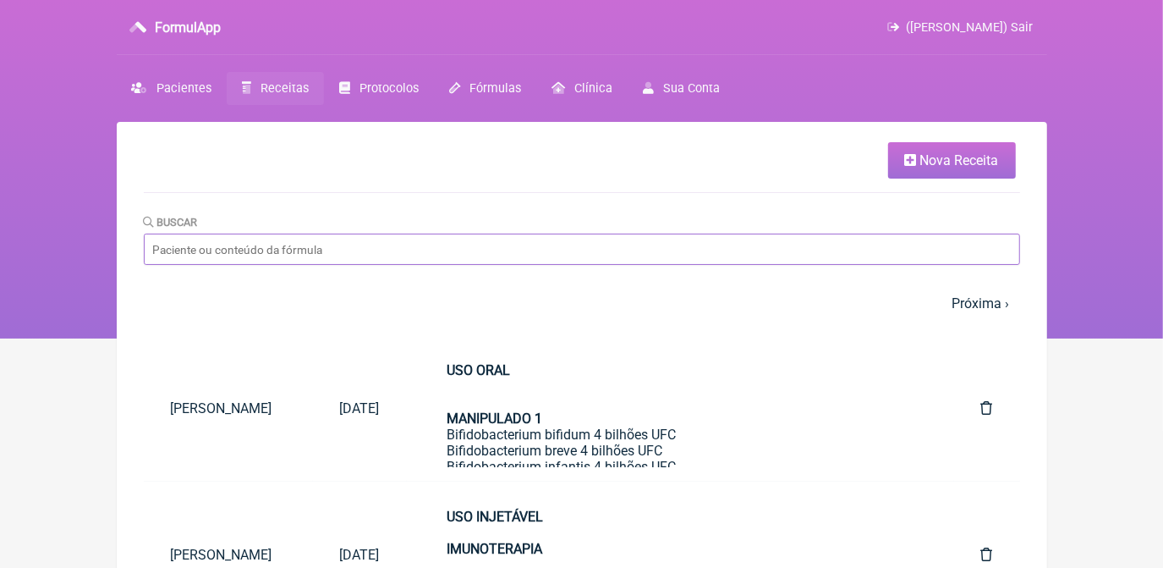
click at [376, 243] on input "Buscar" at bounding box center [582, 248] width 876 height 31
type input "LUIZA"
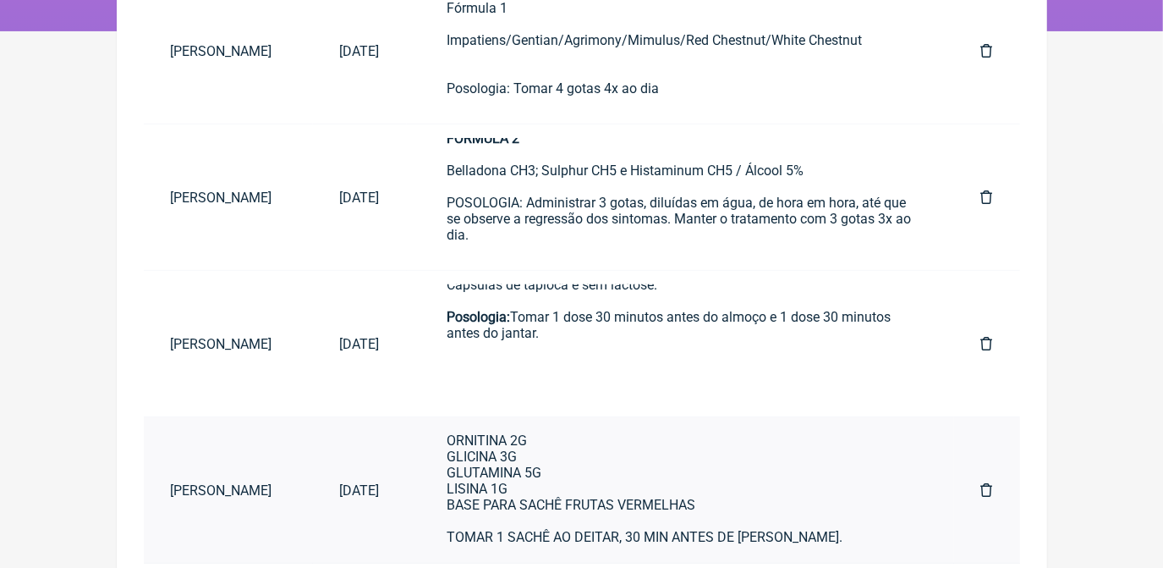
scroll to position [76, 0]
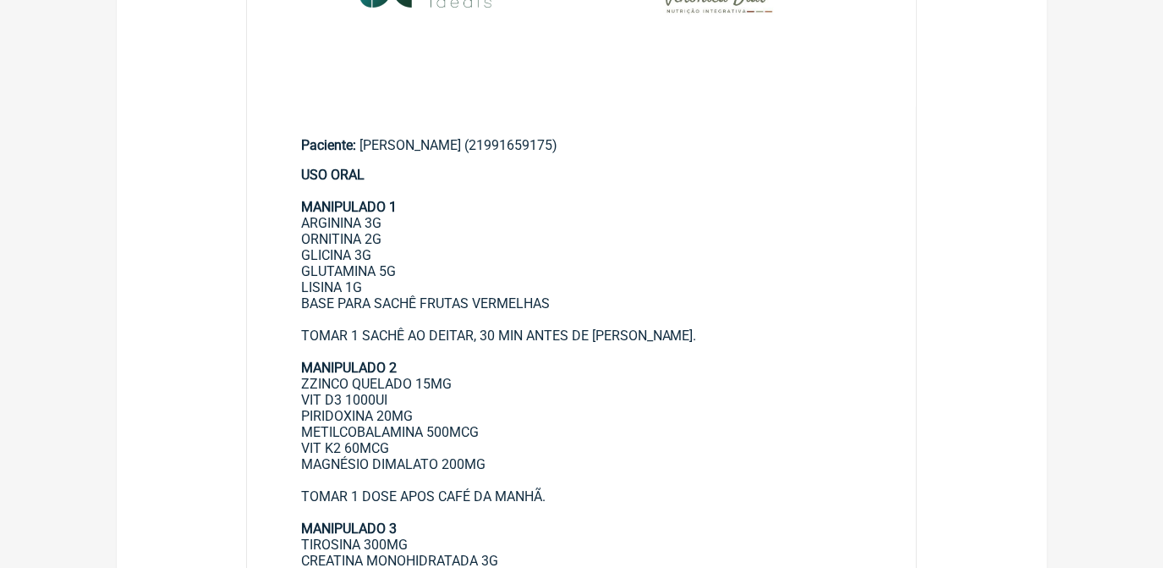
scroll to position [384, 0]
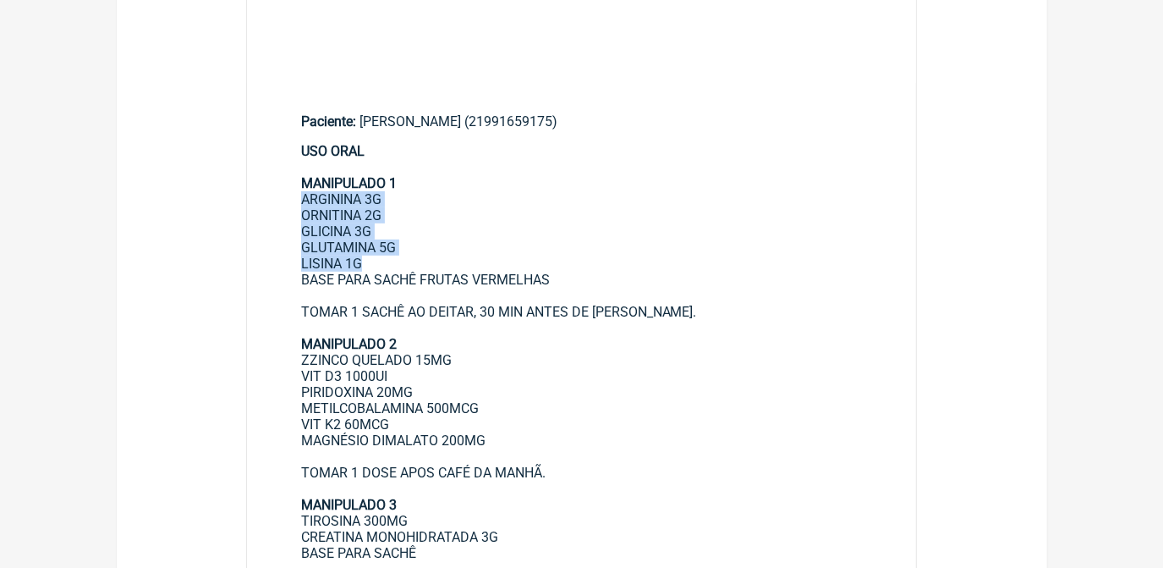
drag, startPoint x: 302, startPoint y: 200, endPoint x: 388, endPoint y: 264, distance: 107.6
click at [388, 264] on div "USO ORAL MANIPULADO 1 ARGININA 3G ORNITINA 2G GLICINA 3G GLUTAMINA 5G LISINA 1G…" at bounding box center [582, 368] width 562 height 450
copy div "ARGININA 3G ORNITINA 2G GLICINA 3G GLUTAMINA 5G LISINA 1G"
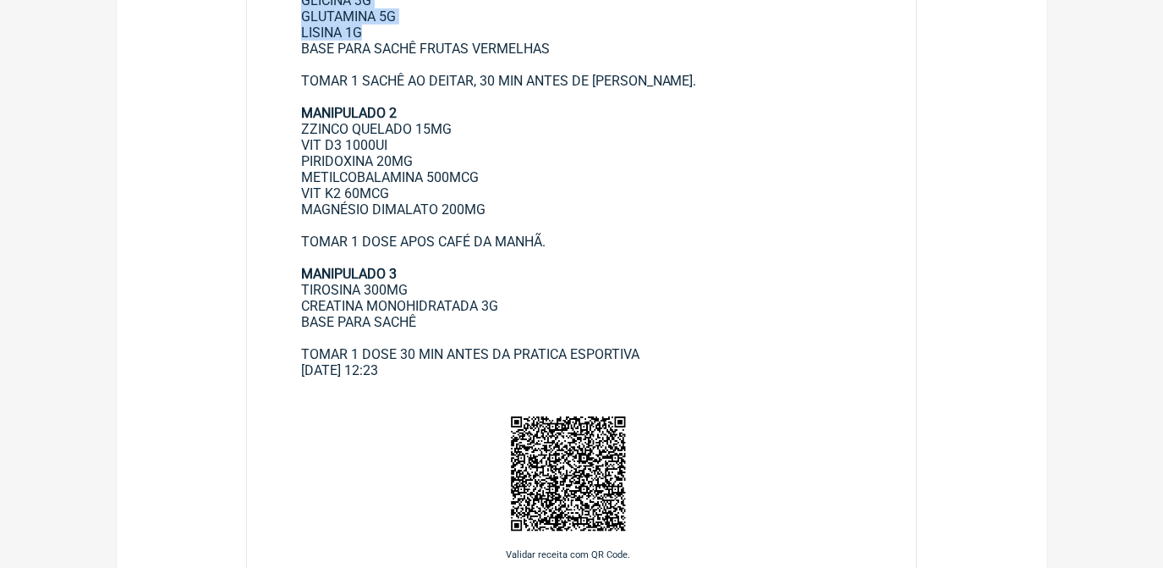
scroll to position [538, 0]
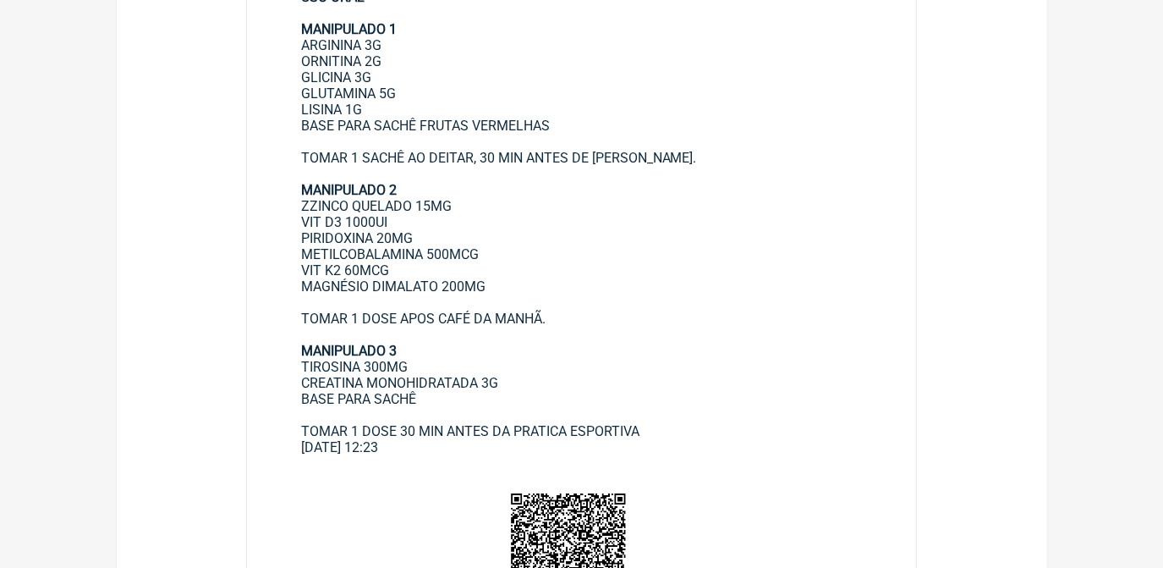
click at [475, 222] on div "USO ORAL MANIPULADO 1 ARGININA 3G ORNITINA 2G GLICINA 3G GLUTAMINA 5G LISINA 1G…" at bounding box center [582, 214] width 562 height 450
click at [385, 93] on div "USO ORAL MANIPULADO 1 ARGININA 3G ORNITINA 2G GLICINA 3G GLUTAMINA 5G LISINA 1G…" at bounding box center [582, 214] width 562 height 450
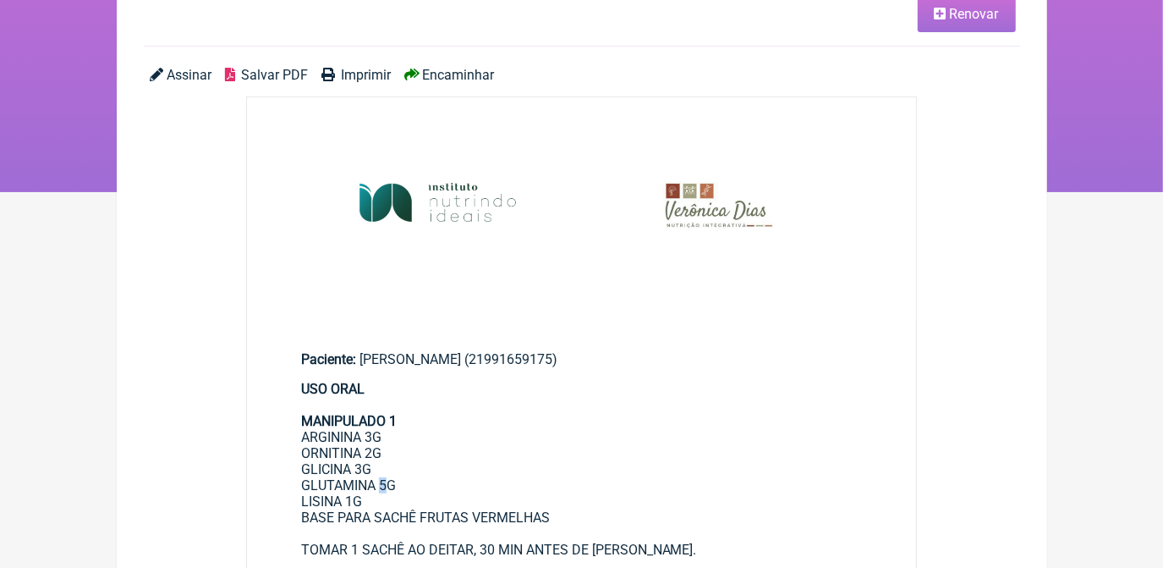
scroll to position [0, 0]
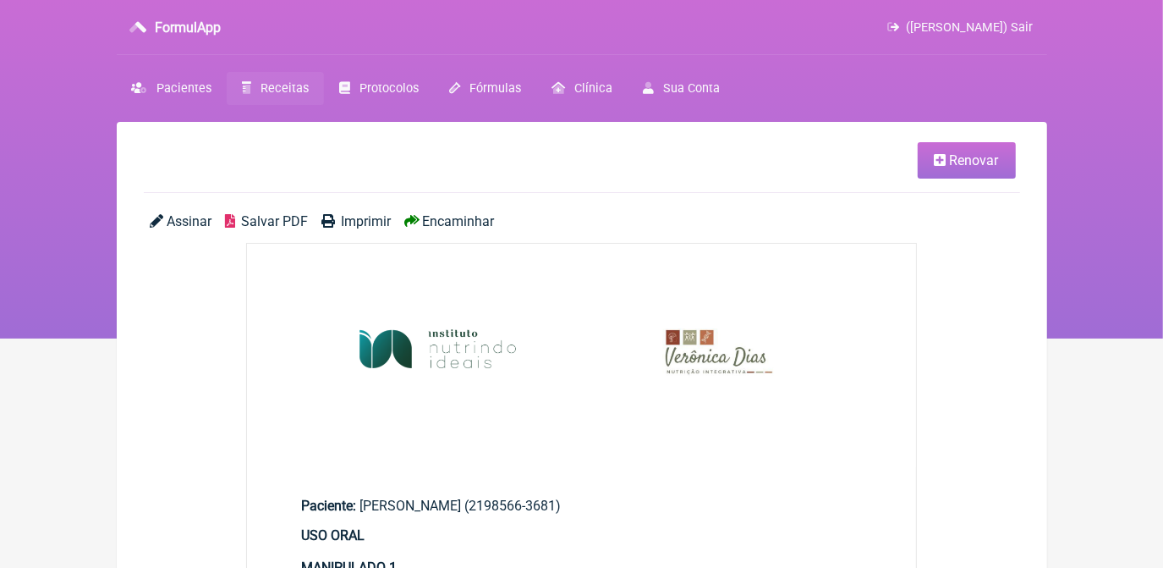
click at [297, 215] on span "Salvar PDF" at bounding box center [274, 221] width 67 height 16
